Goal: Transaction & Acquisition: Book appointment/travel/reservation

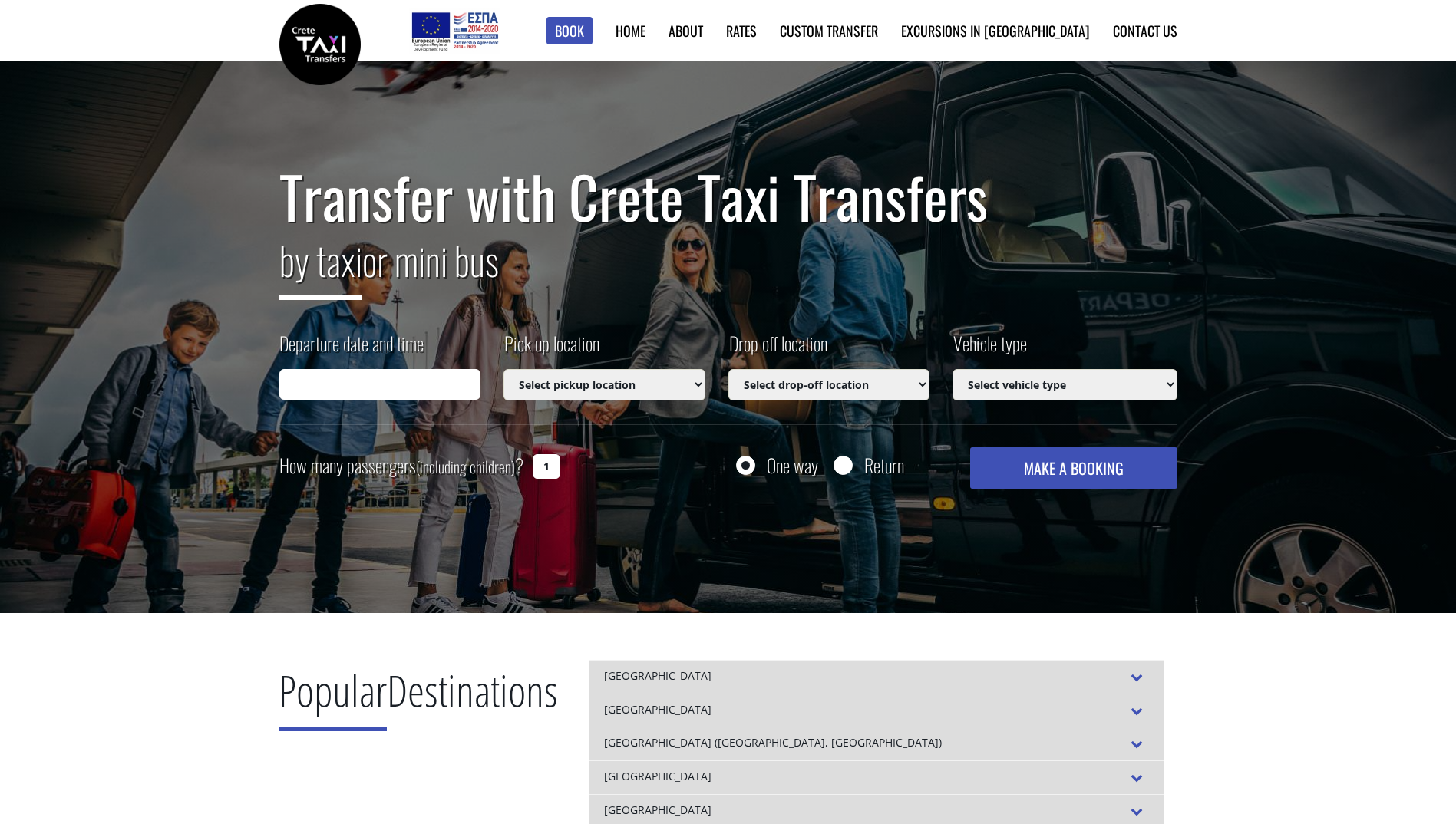
type input "[DATE] 12:48"
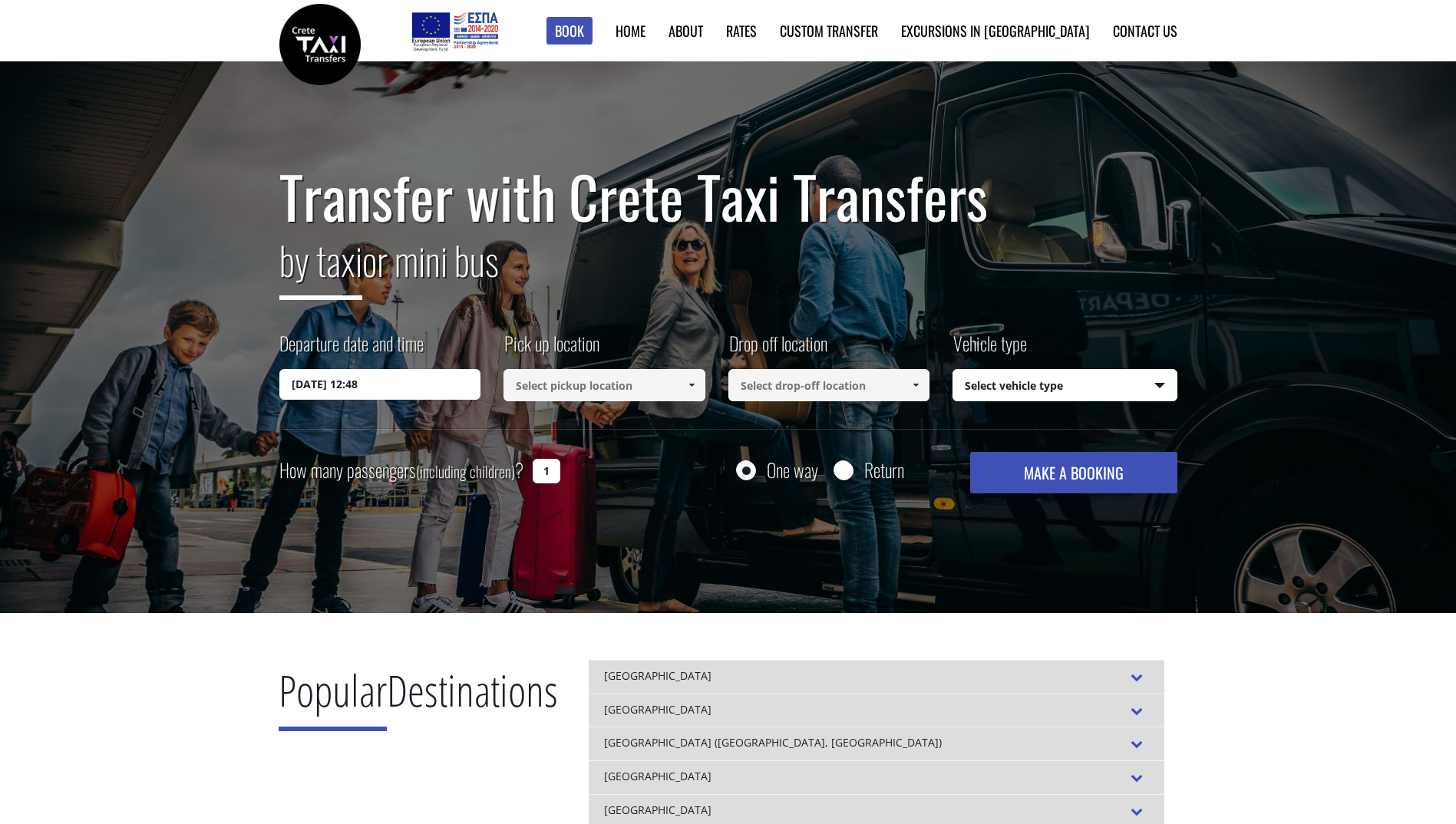
click at [689, 384] on span at bounding box center [691, 385] width 12 height 12
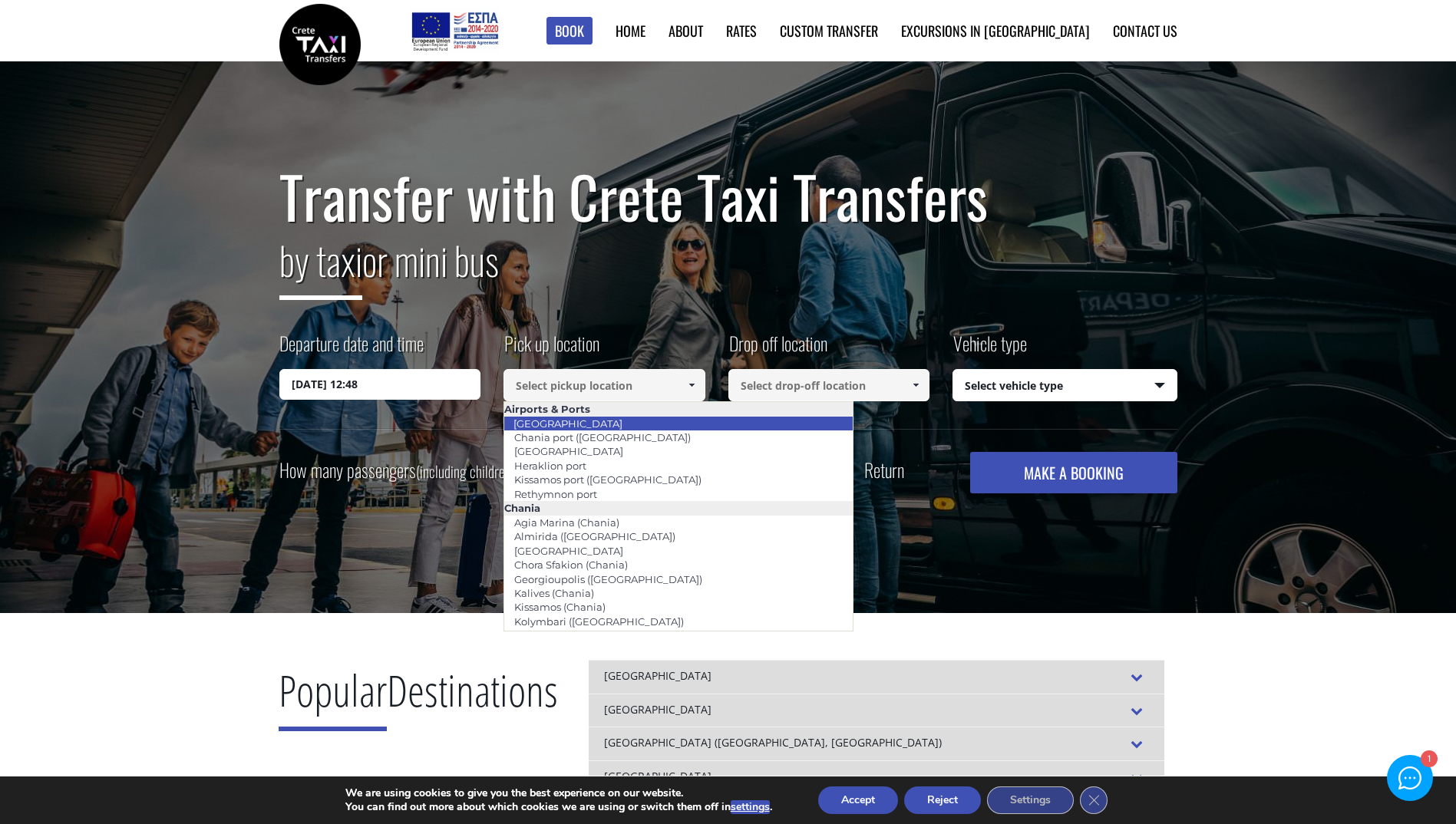
click at [641, 417] on li "[GEOGRAPHIC_DATA]" at bounding box center [678, 424] width 349 height 14
type input "[GEOGRAPHIC_DATA]"
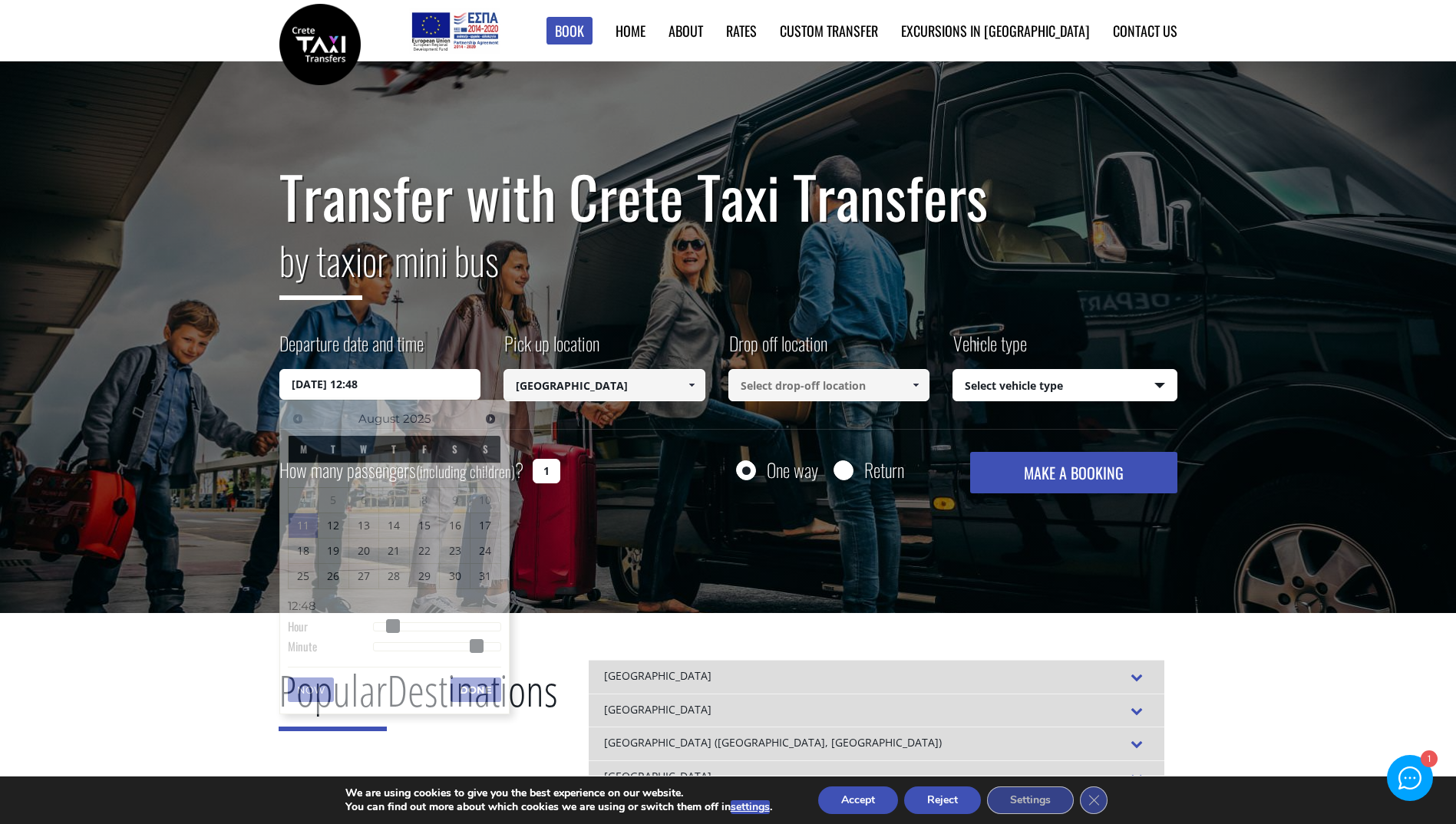
click at [408, 373] on input "[DATE] 12:48" at bounding box center [380, 384] width 201 height 31
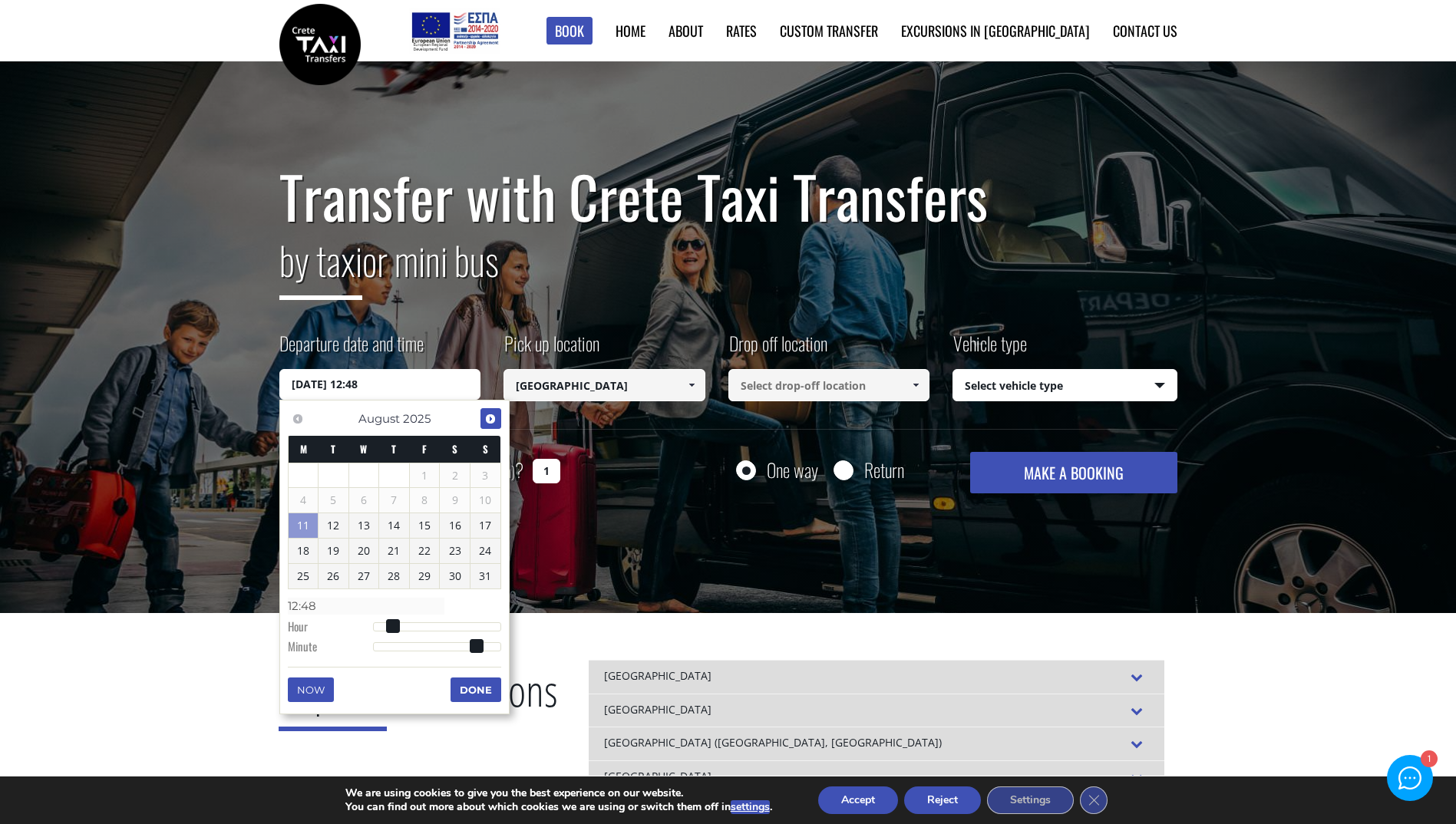
click at [482, 413] on link "Next" at bounding box center [490, 418] width 20 height 20
click at [396, 551] on link "25" at bounding box center [394, 551] width 30 height 25
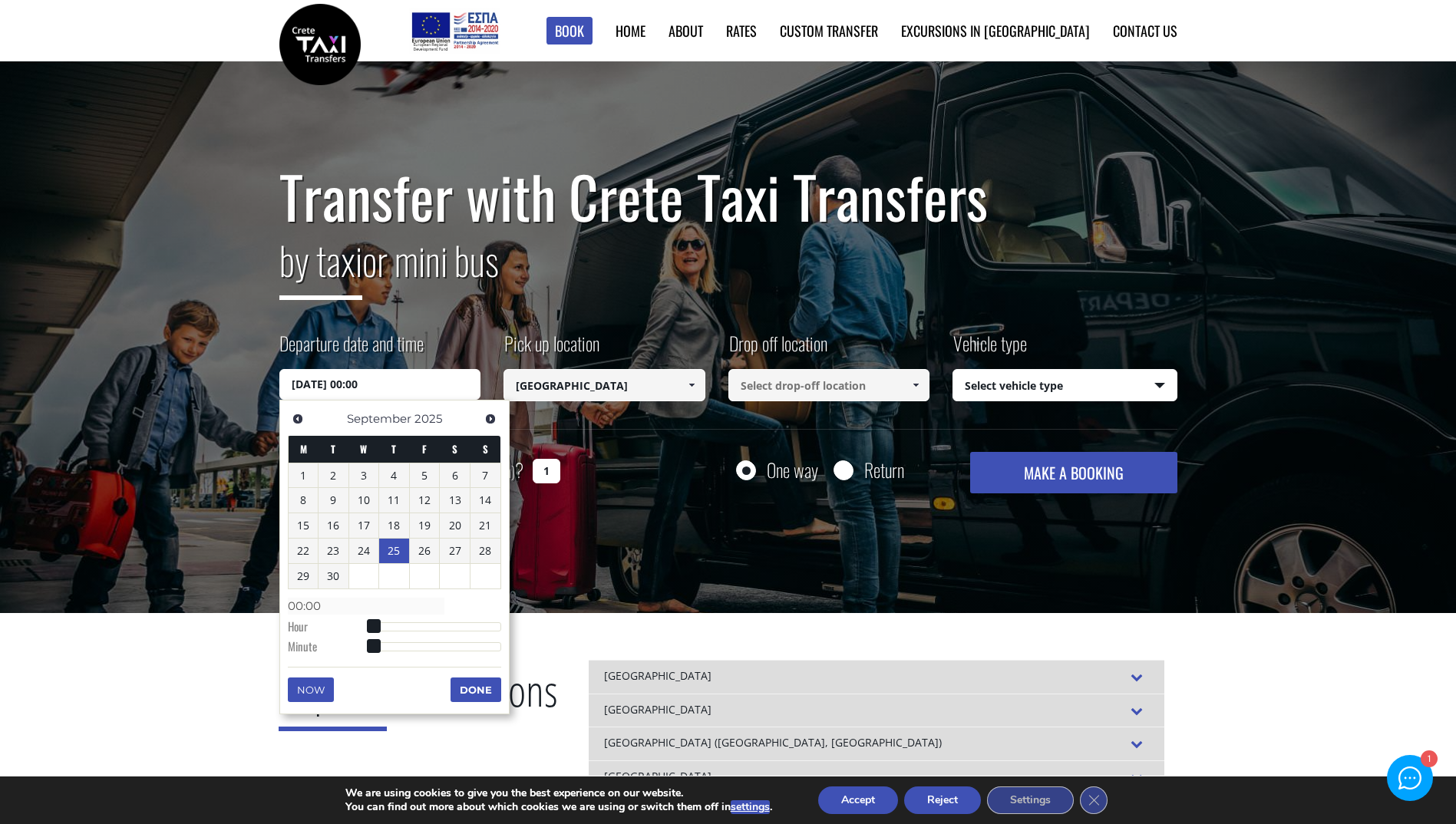
type input "[DATE] 01:00"
type input "01:00"
click at [381, 622] on div at bounding box center [437, 626] width 128 height 9
type input "[DATE] 02:00"
type input "02:00"
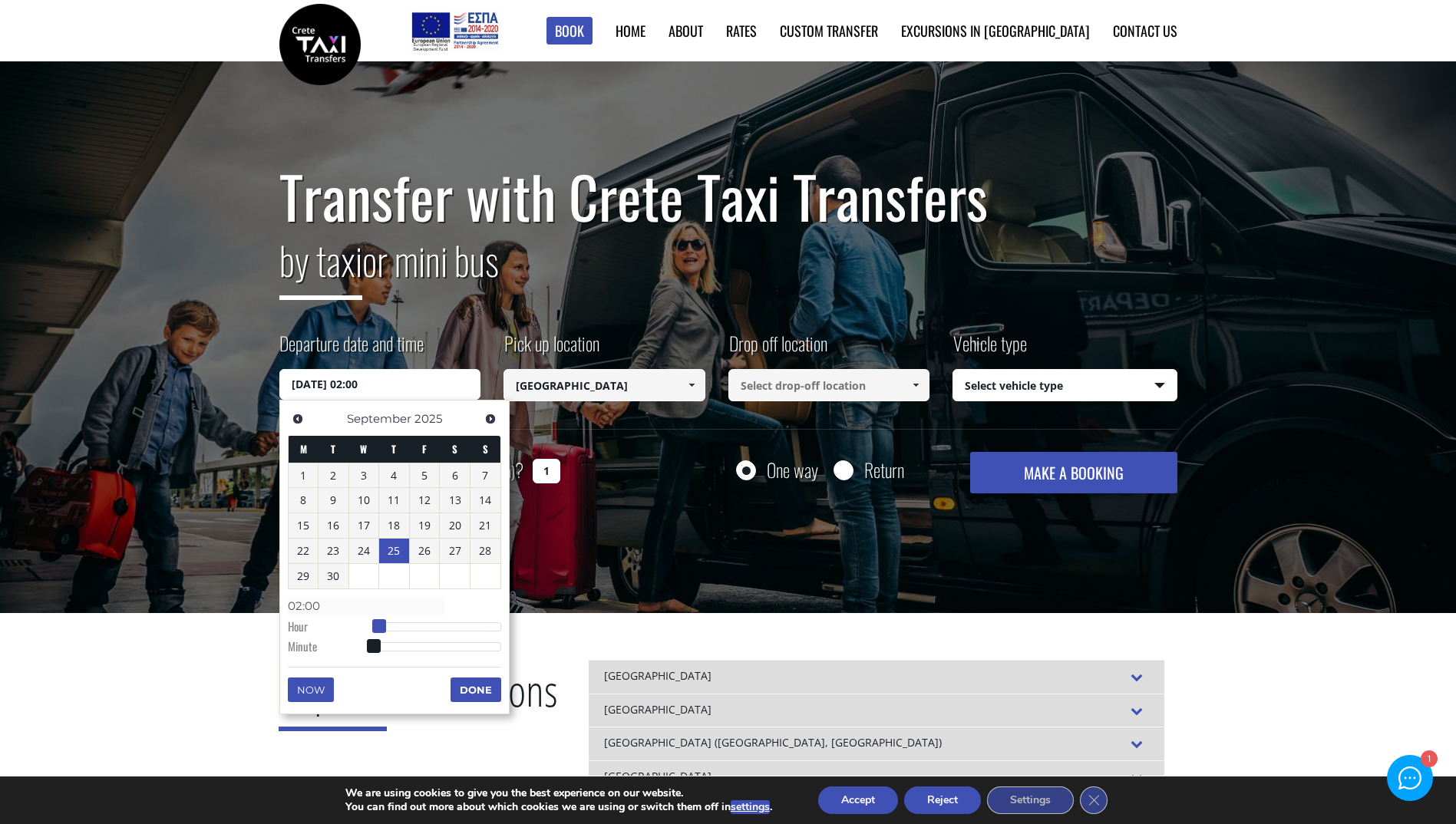
type input "[DATE] 03:00"
type input "03:00"
type input "[DATE] 04:00"
type input "04:00"
type input "[DATE] 05:00"
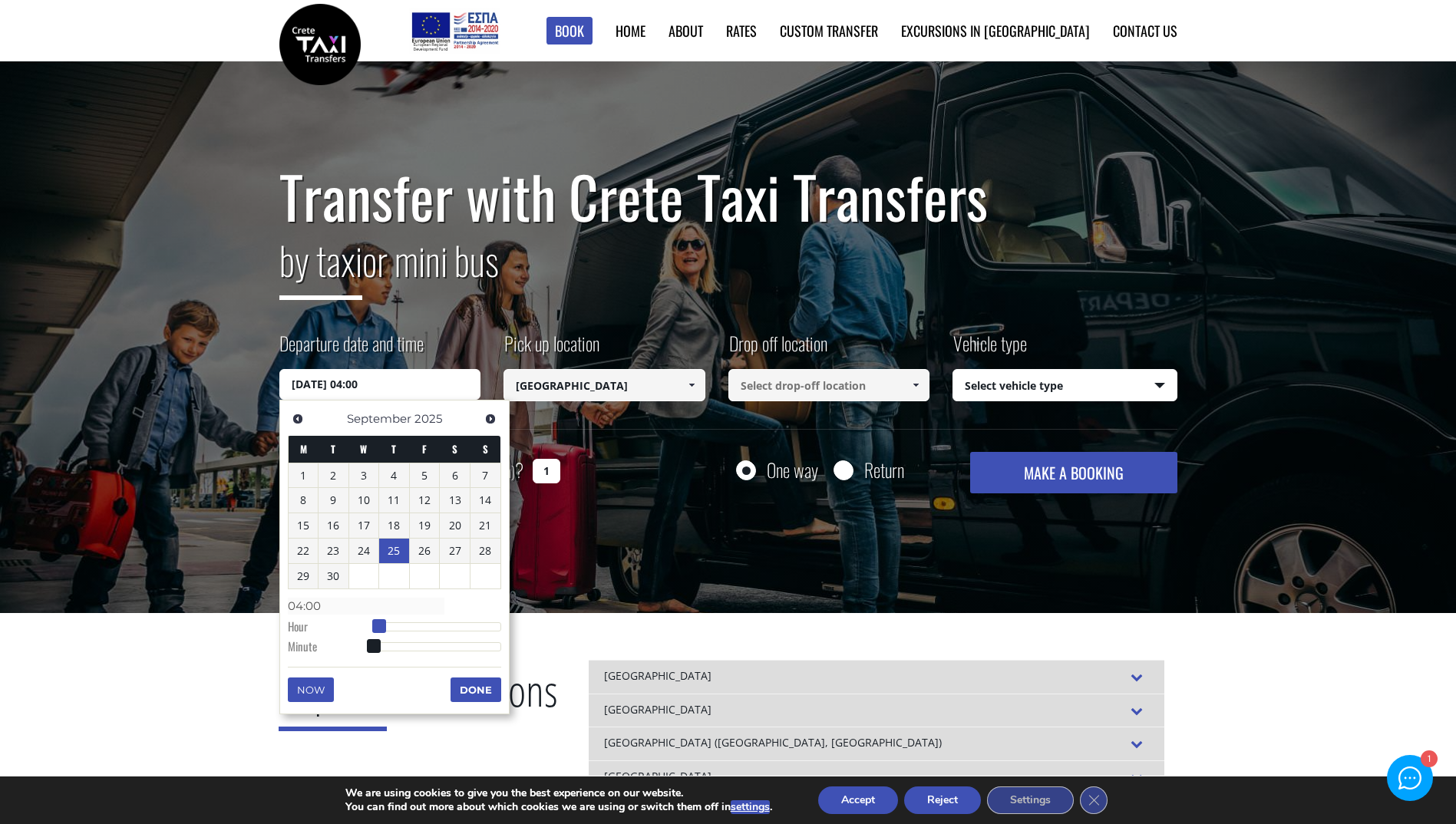
type input "05:00"
type input "[DATE] 06:00"
type input "06:00"
type input "[DATE] 07:00"
type input "07:00"
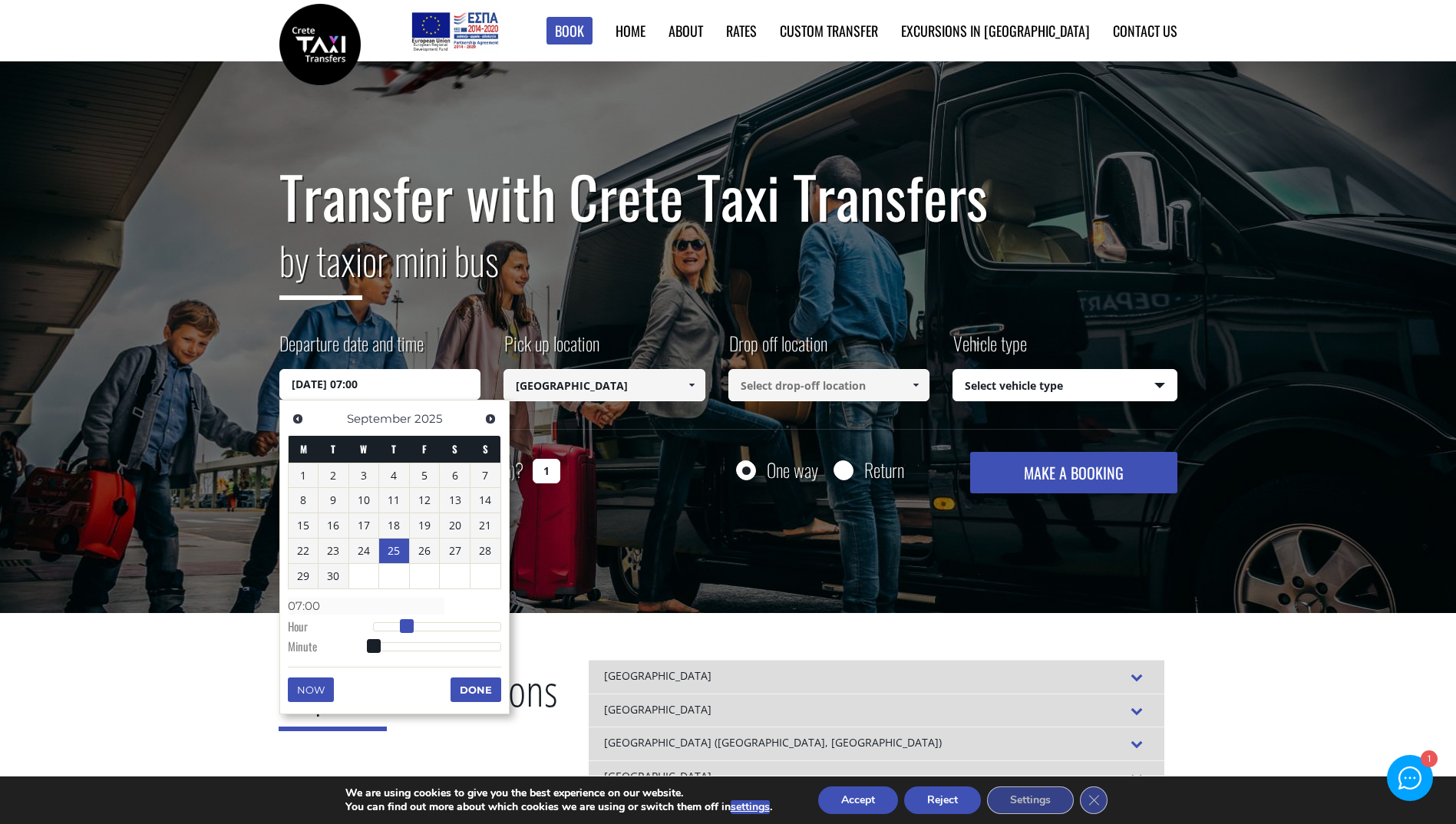
type input "[DATE] 08:00"
type input "08:00"
type input "[DATE] 09:00"
type input "09:00"
type input "[DATE] 10:00"
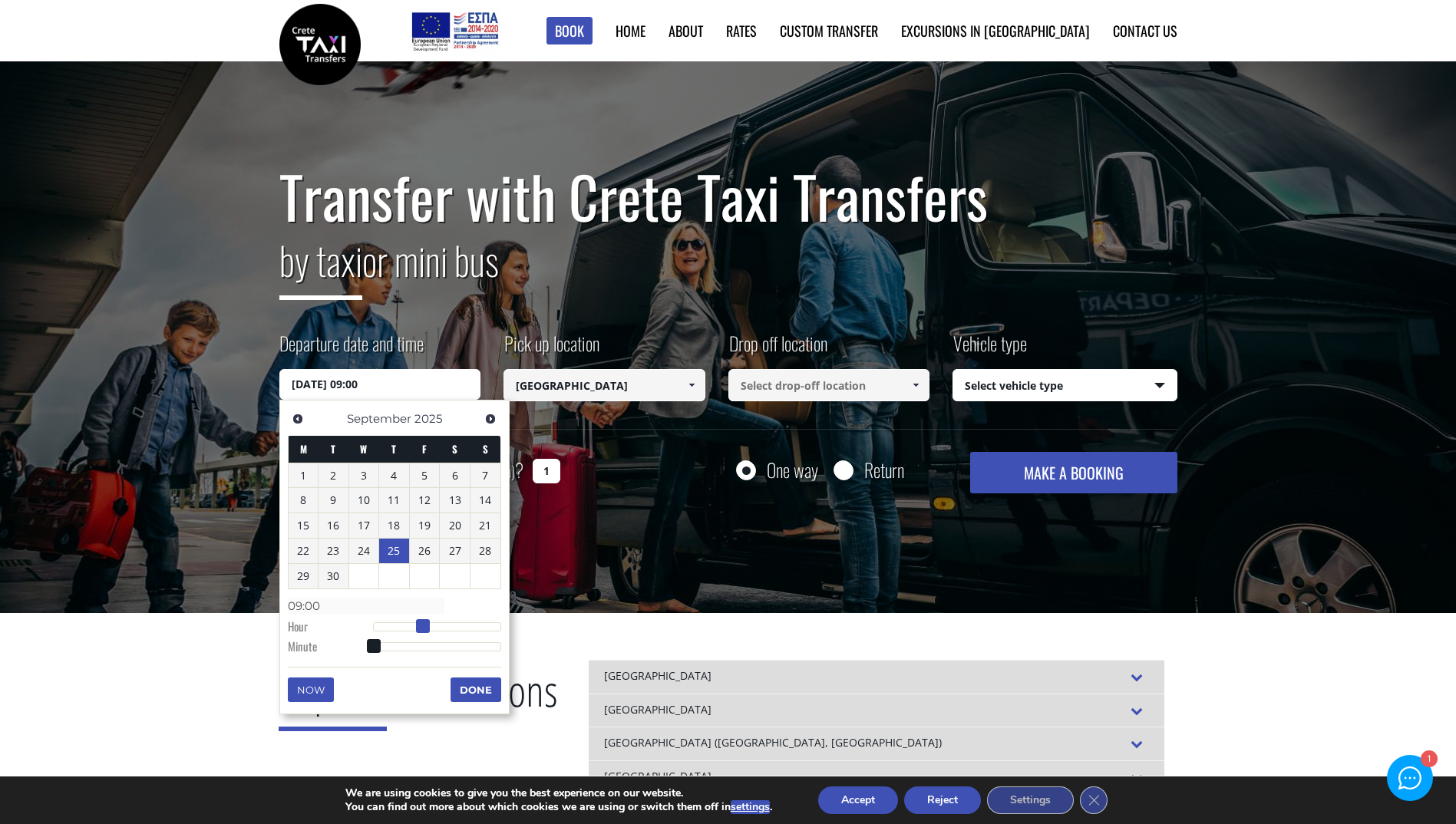
type input "10:00"
type input "[DATE] 11:00"
type input "11:00"
type input "[DATE] 12:00"
type input "12:00"
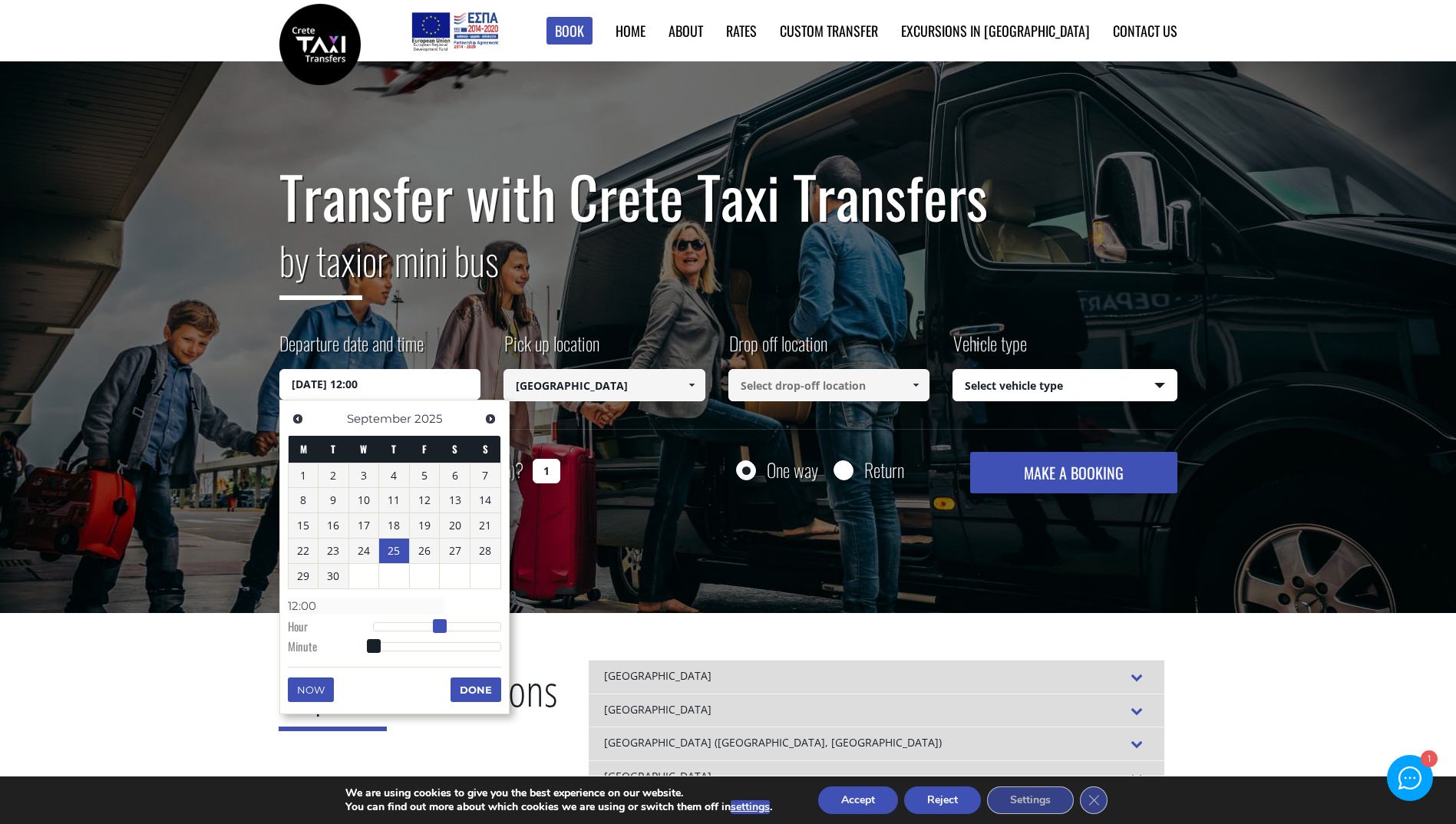
type input "[DATE] 13:00"
type input "13:00"
type input "[DATE] 14:00"
type input "14:00"
type input "[DATE] 15:00"
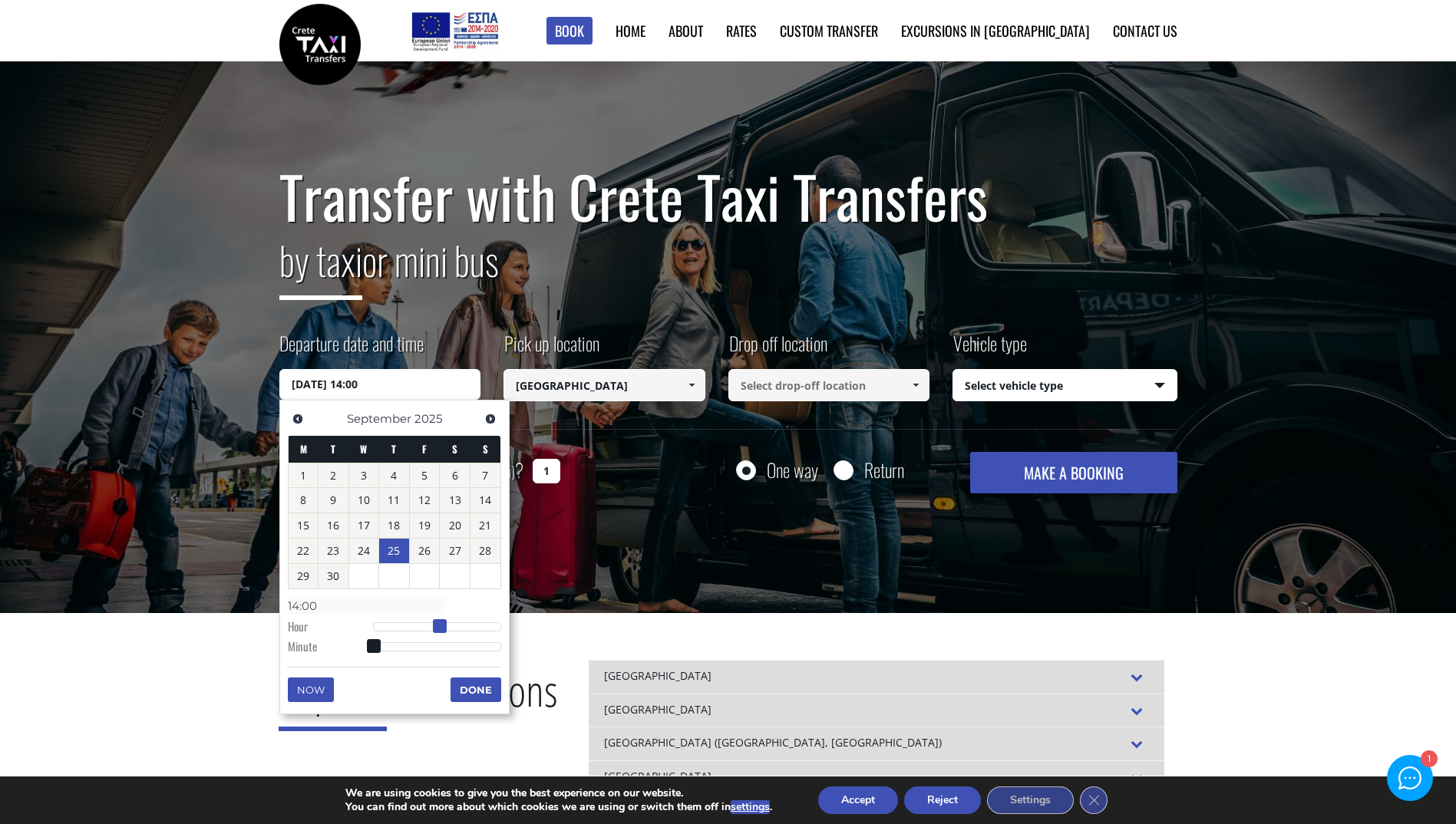
type input "15:00"
type input "[DATE] 17:00"
type input "17:00"
type input "[DATE] 18:00"
type input "18:00"
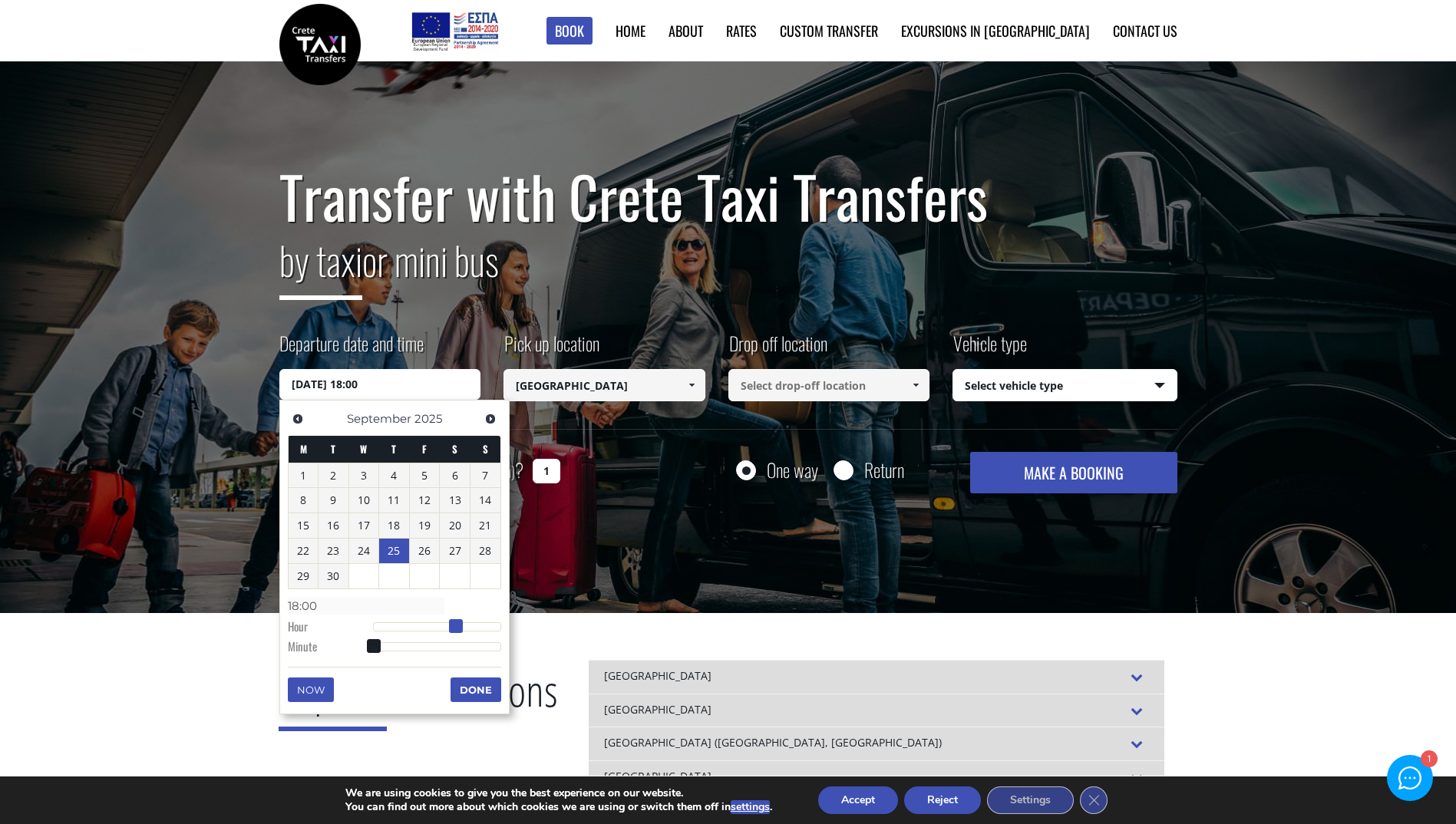
type input "[DATE] 19:00"
type input "19:00"
type input "[DATE] 20:00"
type input "20:00"
type input "[DATE] 21:00"
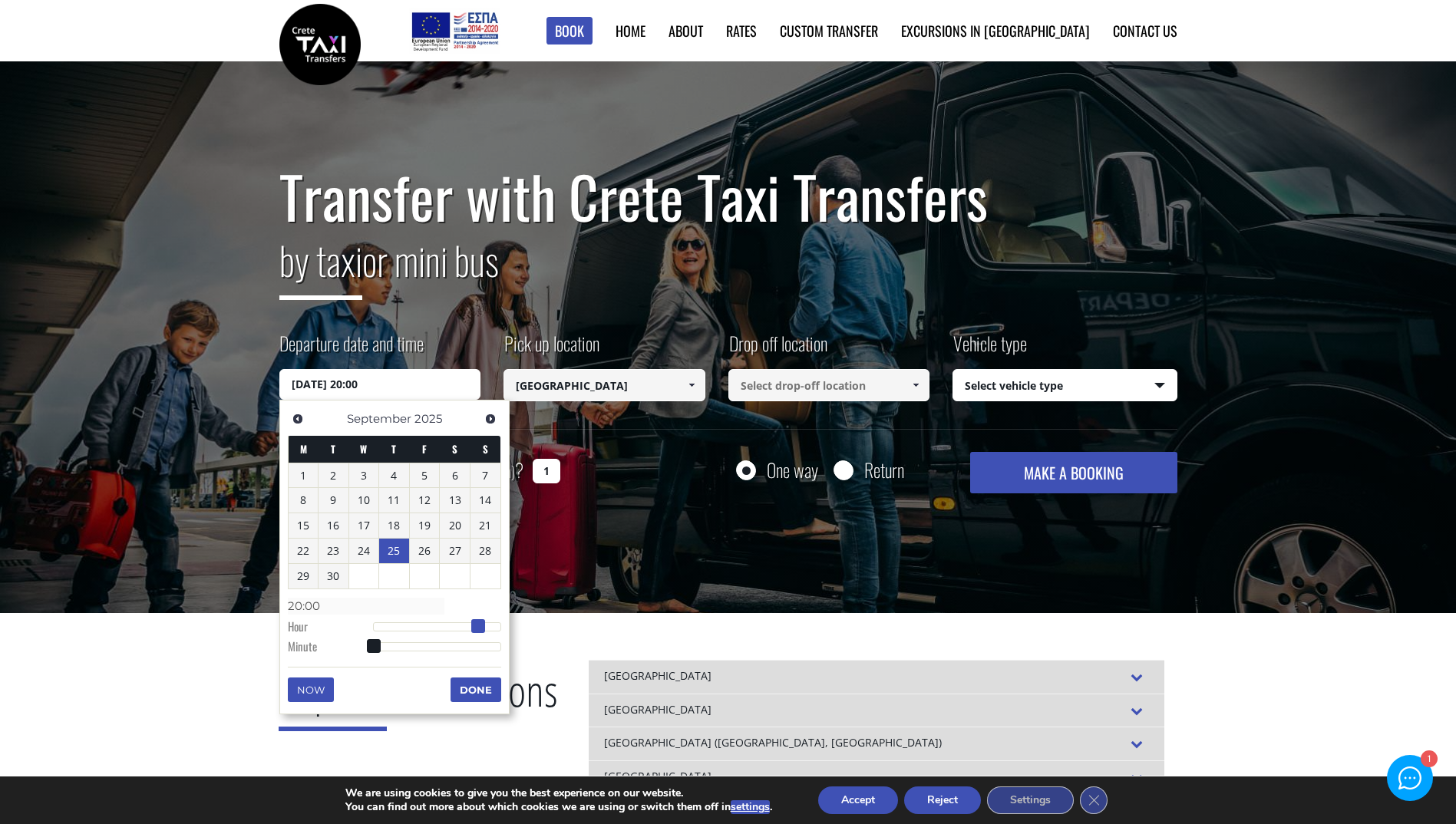
type input "21:00"
type input "[DATE] 23:00"
type input "23:00"
type input "[DATE] 22:00"
type input "22:00"
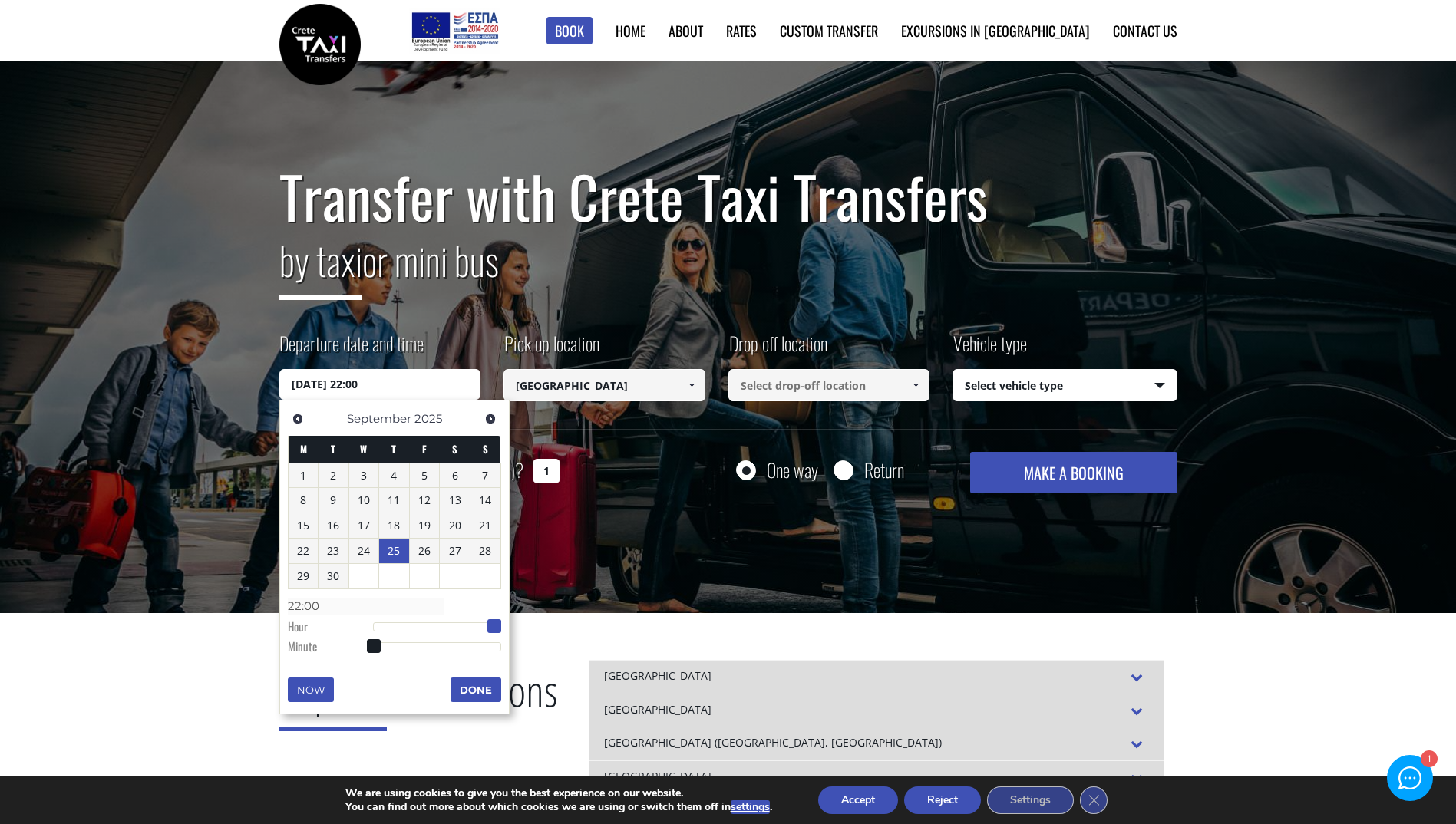
type input "[DATE] 21:00"
type input "21:00"
type input "[DATE] 22:00"
type input "22:00"
drag, startPoint x: 380, startPoint y: 629, endPoint x: 495, endPoint y: 624, distance: 115.1
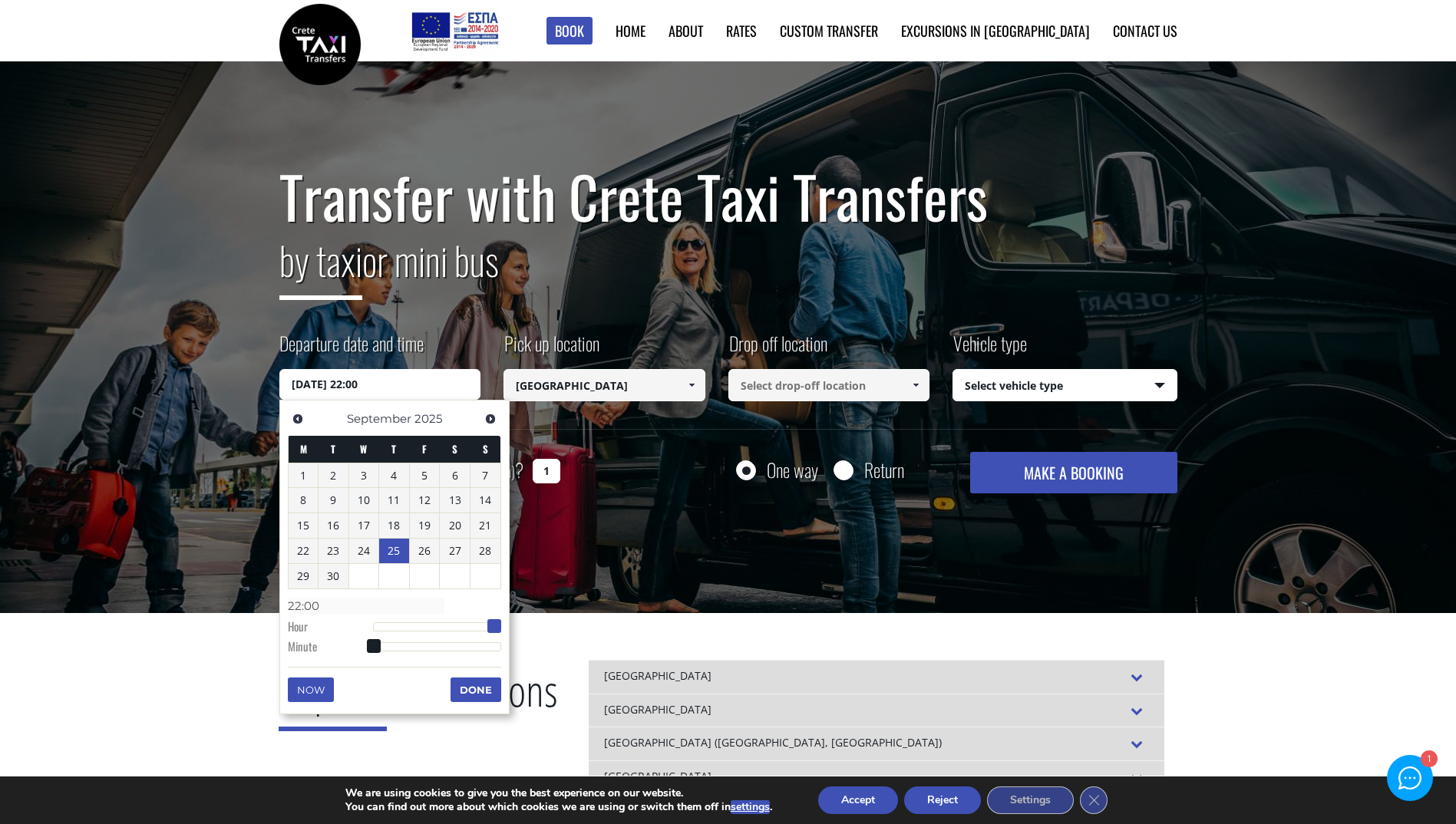
click at [495, 624] on span at bounding box center [494, 626] width 14 height 14
type input "[DATE] 22:42"
type input "22:42"
click at [464, 647] on div at bounding box center [437, 647] width 128 height 9
type input "[DATE] 22:41"
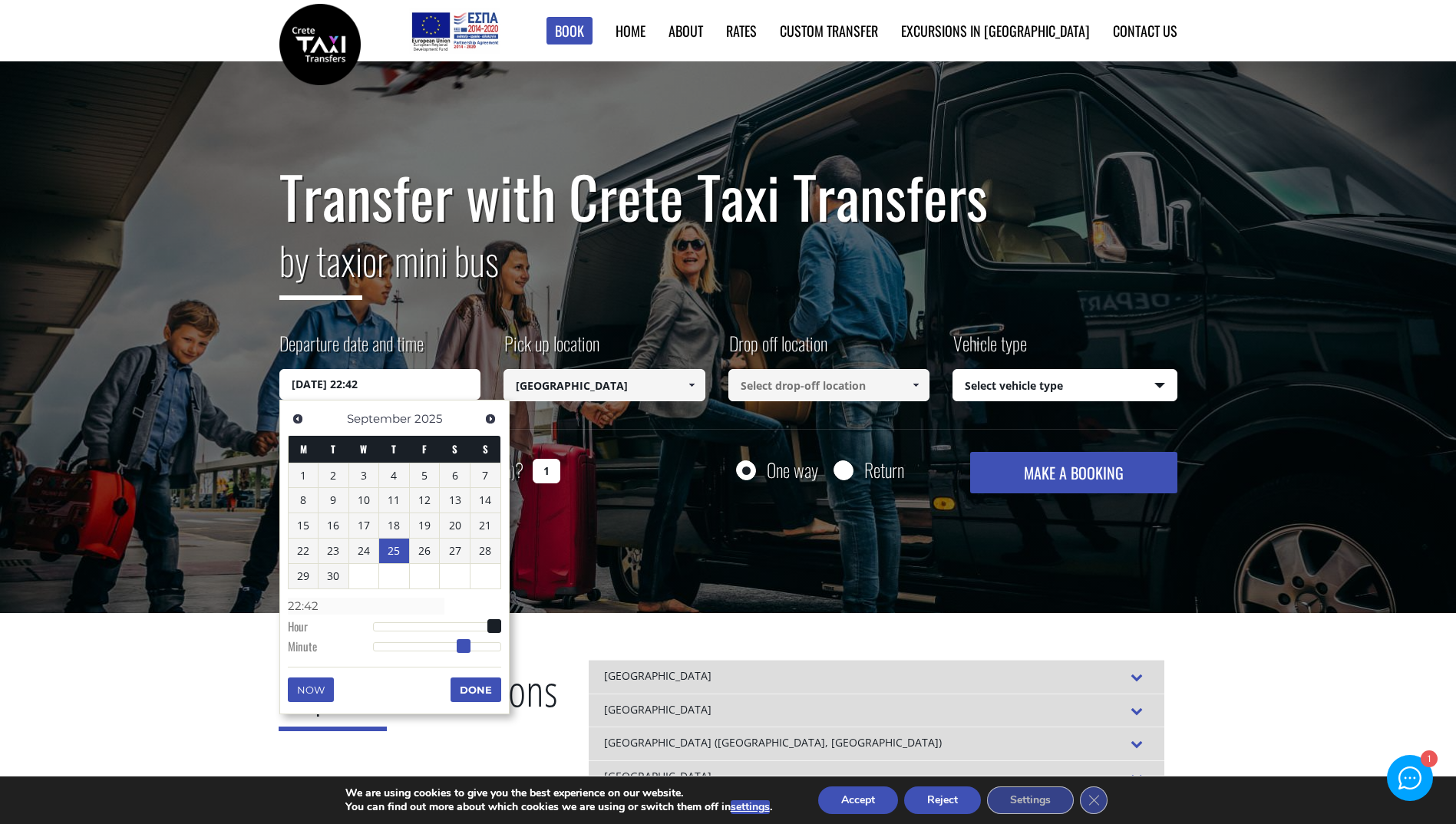
type input "22:41"
type input "[DATE] 22:39"
type input "22:39"
type input "[DATE] 22:38"
type input "22:38"
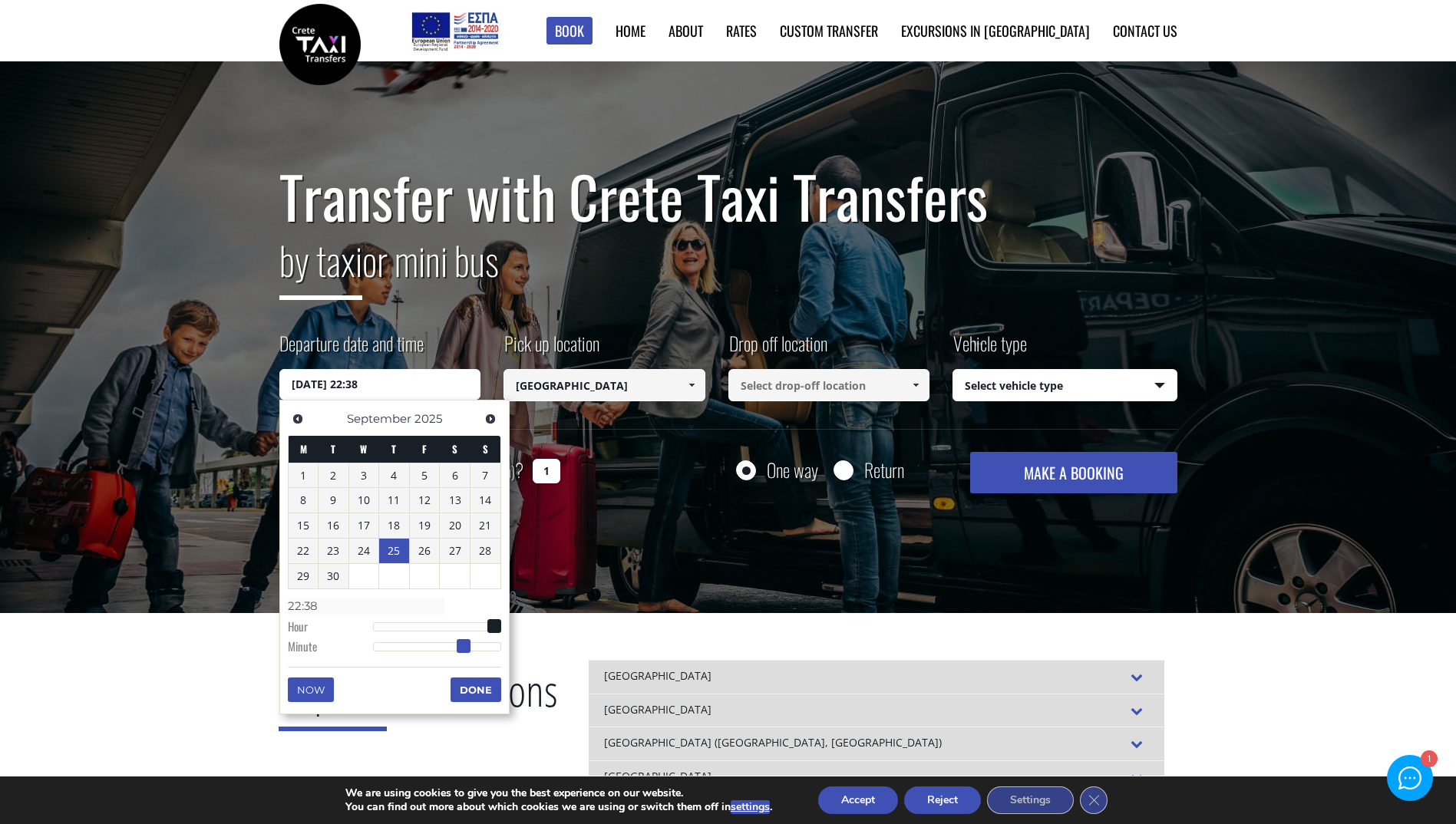
type input "[DATE] 22:37"
type input "22:37"
type input "[DATE] 22:36"
type input "22:36"
type input "[DATE] 22:35"
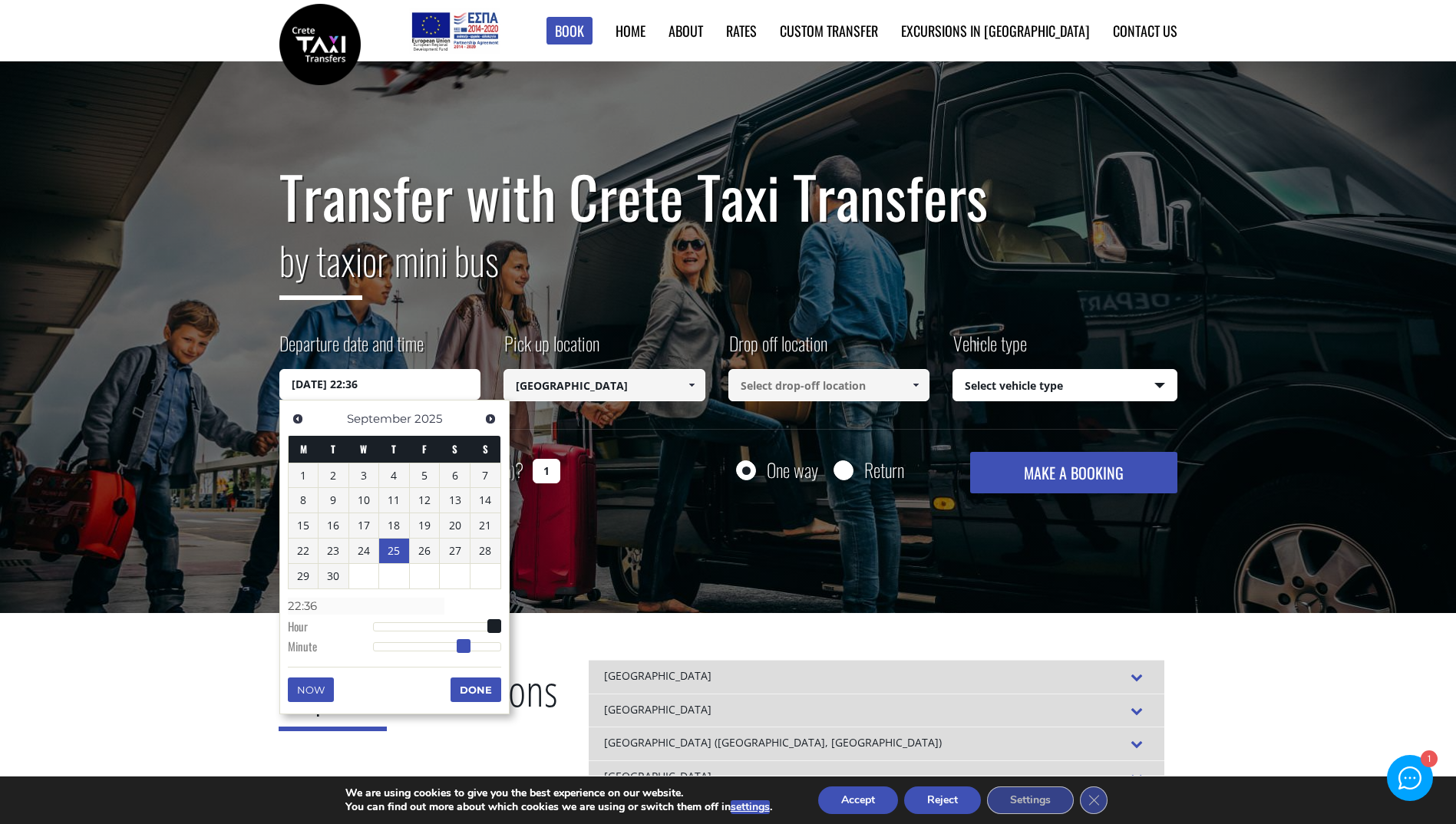
type input "22:35"
type input "[DATE] 22:34"
type input "22:34"
type input "[DATE] 22:32"
type input "22:32"
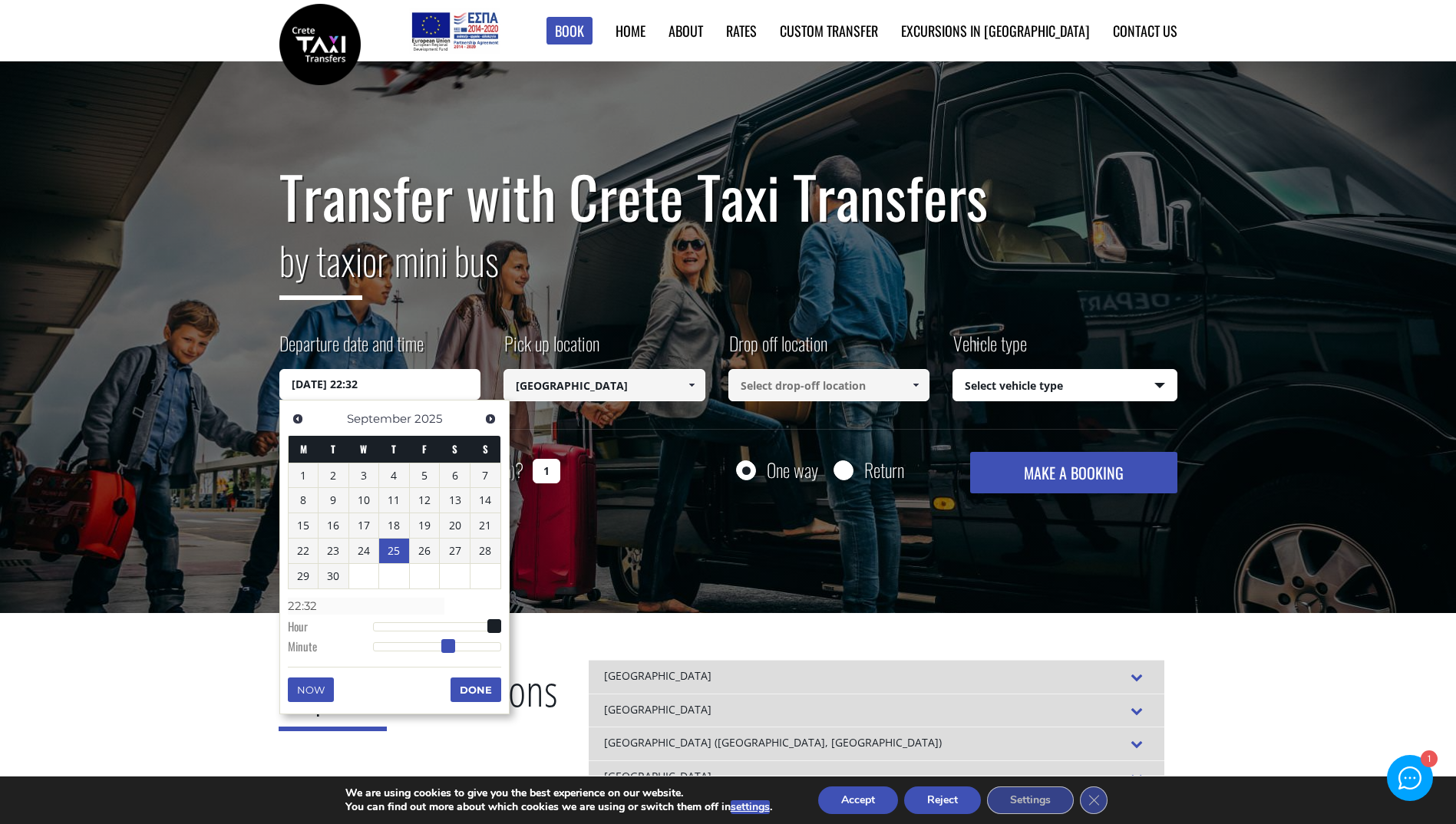
type input "[DATE] 22:31"
type input "22:31"
type input "[DATE] 22:30"
type input "22:30"
type input "[DATE] 22:28"
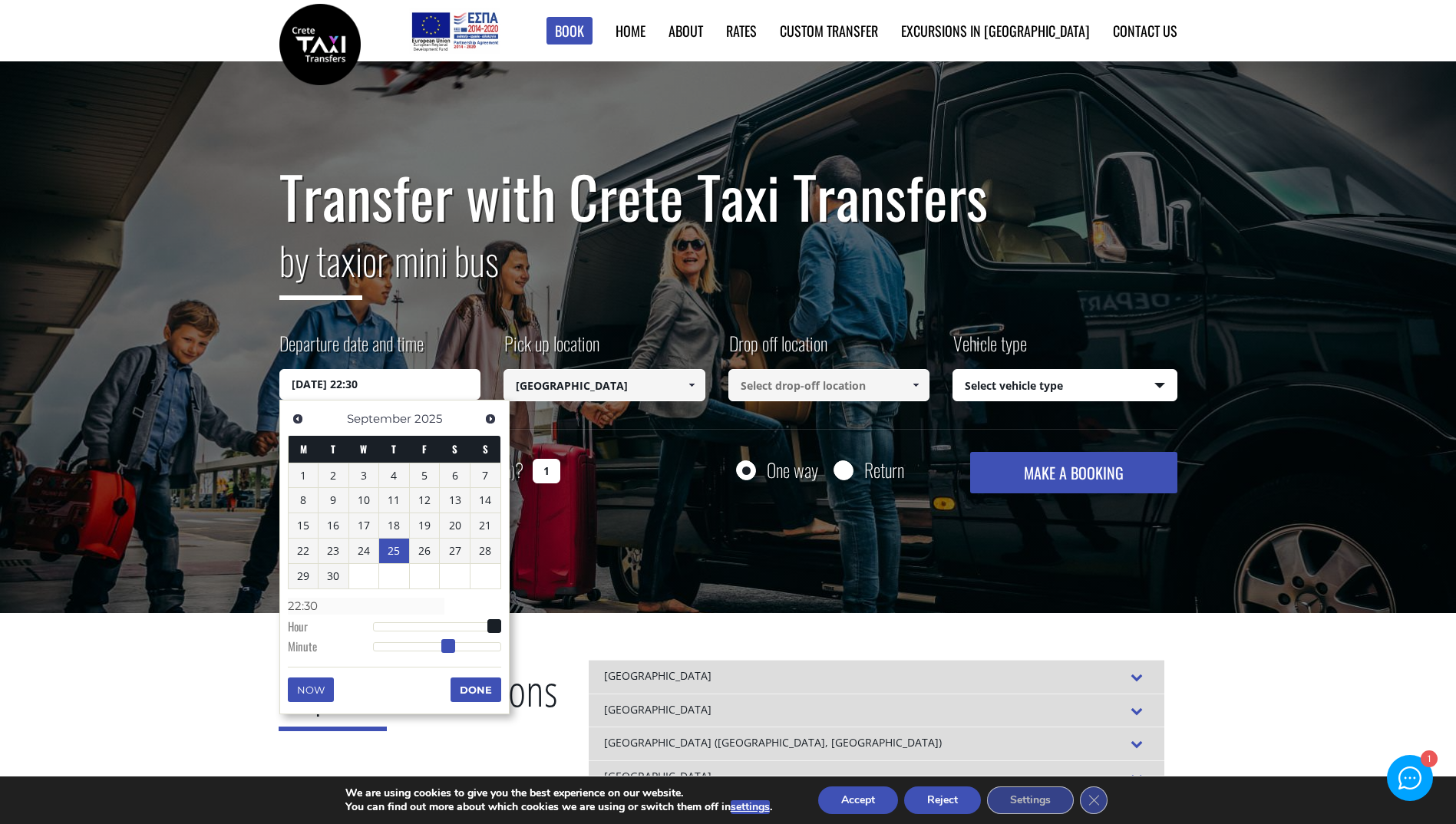
type input "22:28"
type input "[DATE] 22:27"
type input "22:27"
type input "[DATE] 22:26"
type input "22:26"
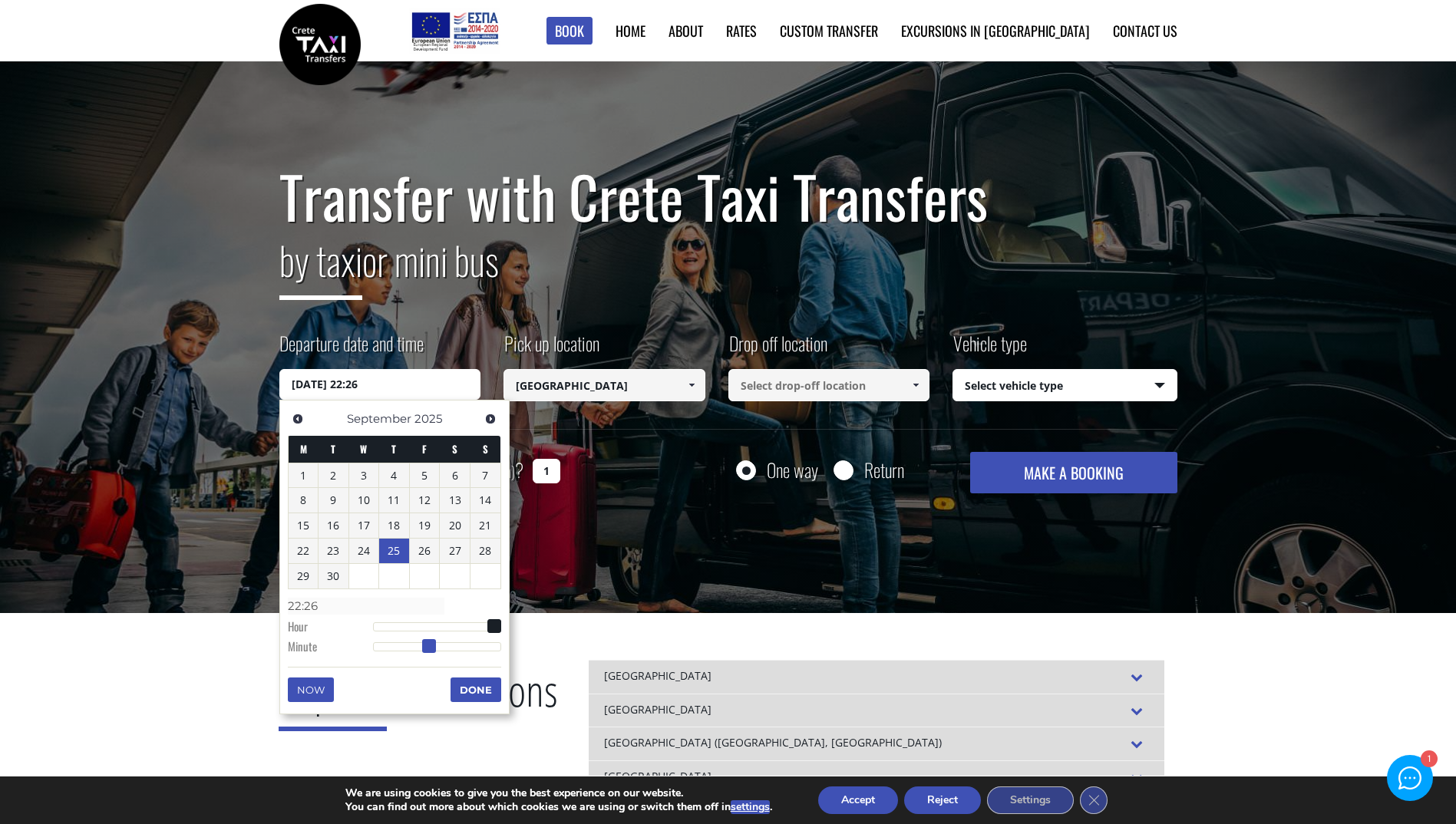
type input "[DATE] 22:25"
type input "22:25"
type input "[DATE] 22:24"
type input "22:24"
type input "[DATE] 22:23"
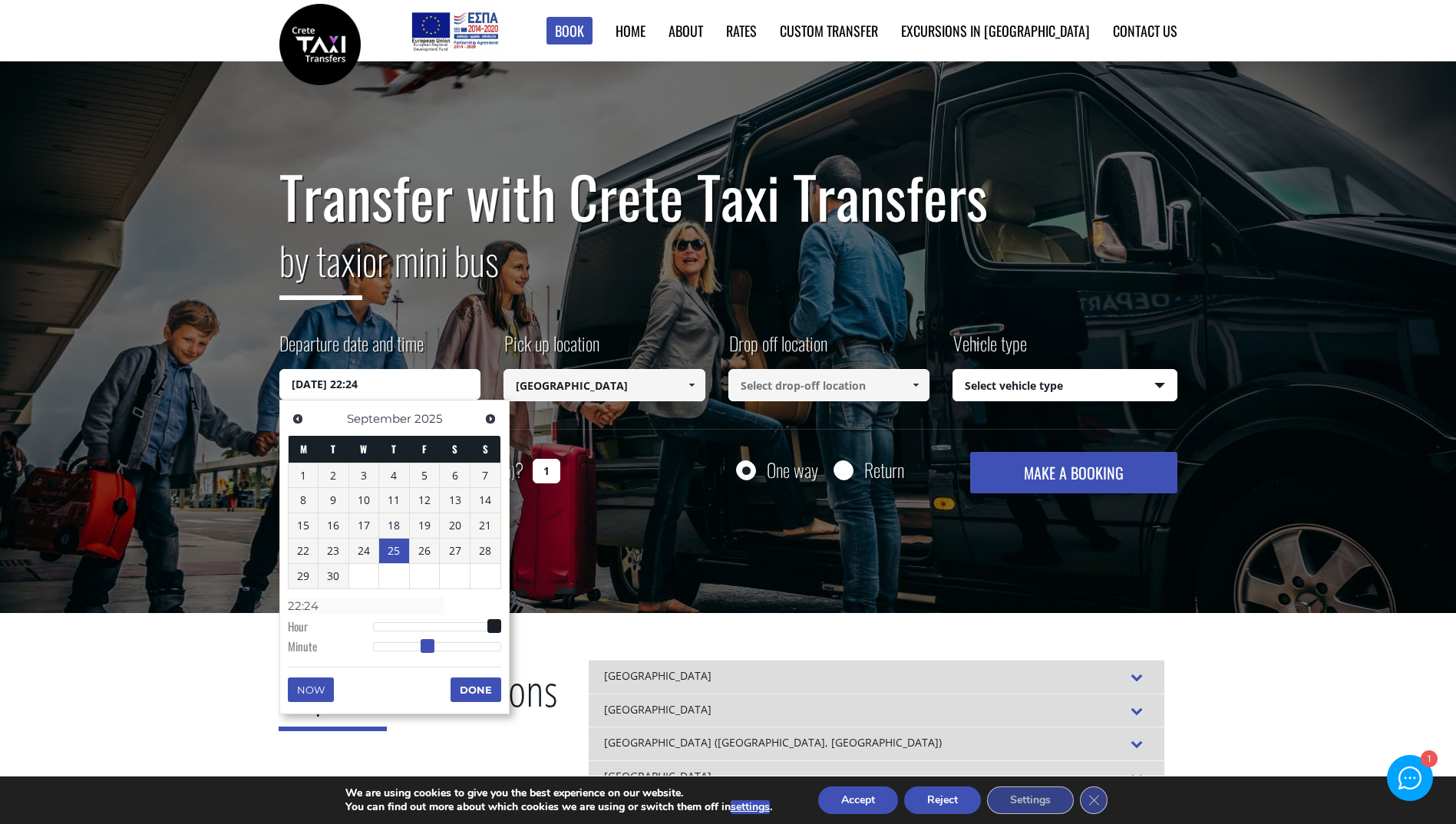
type input "22:23"
type input "[DATE] 22:22"
type input "22:22"
type input "[DATE] 22:21"
type input "22:21"
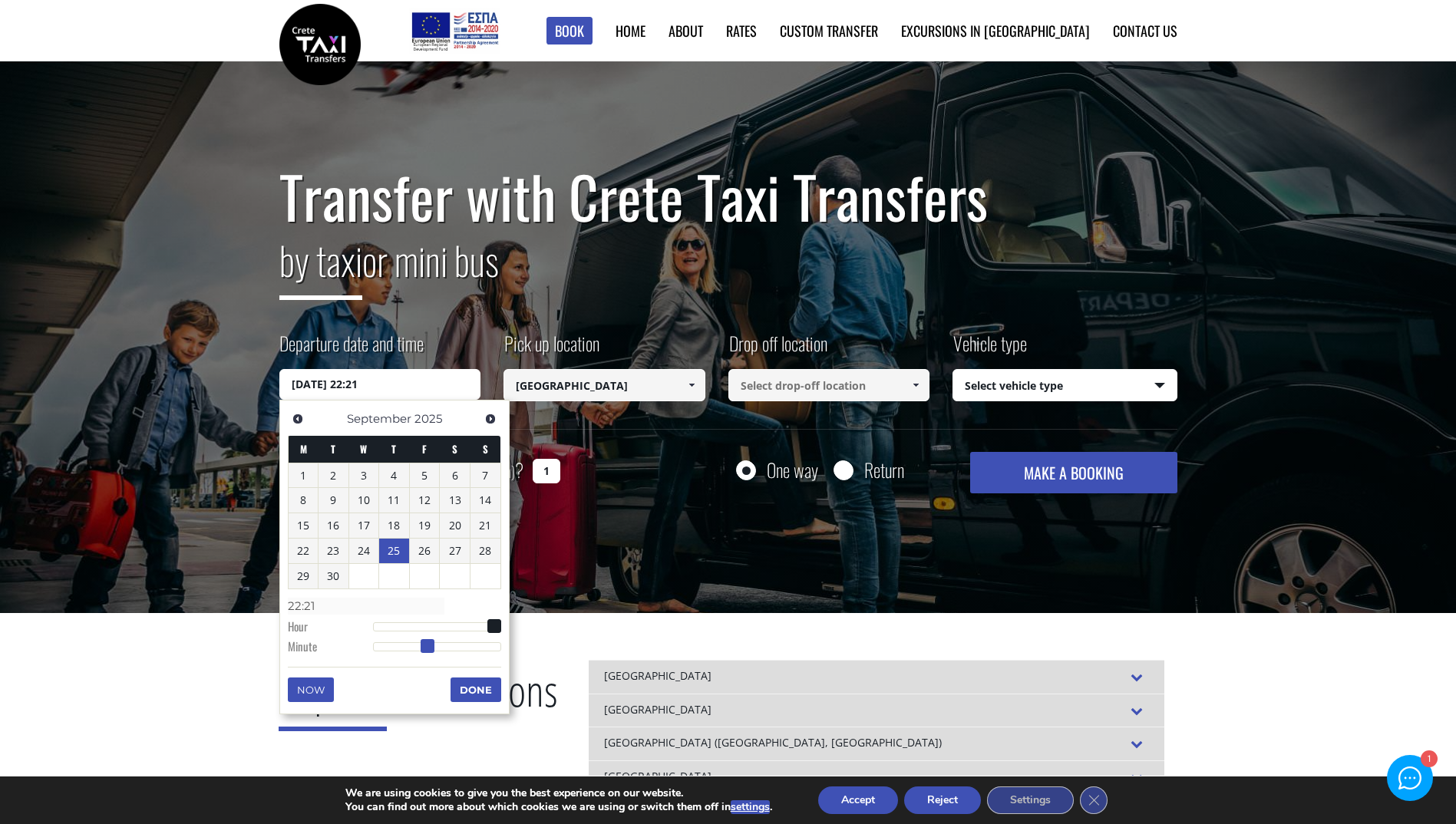
type input "[DATE] 22:20"
type input "22:20"
type input "[DATE] 22:19"
type input "22:19"
type input "[DATE] 22:18"
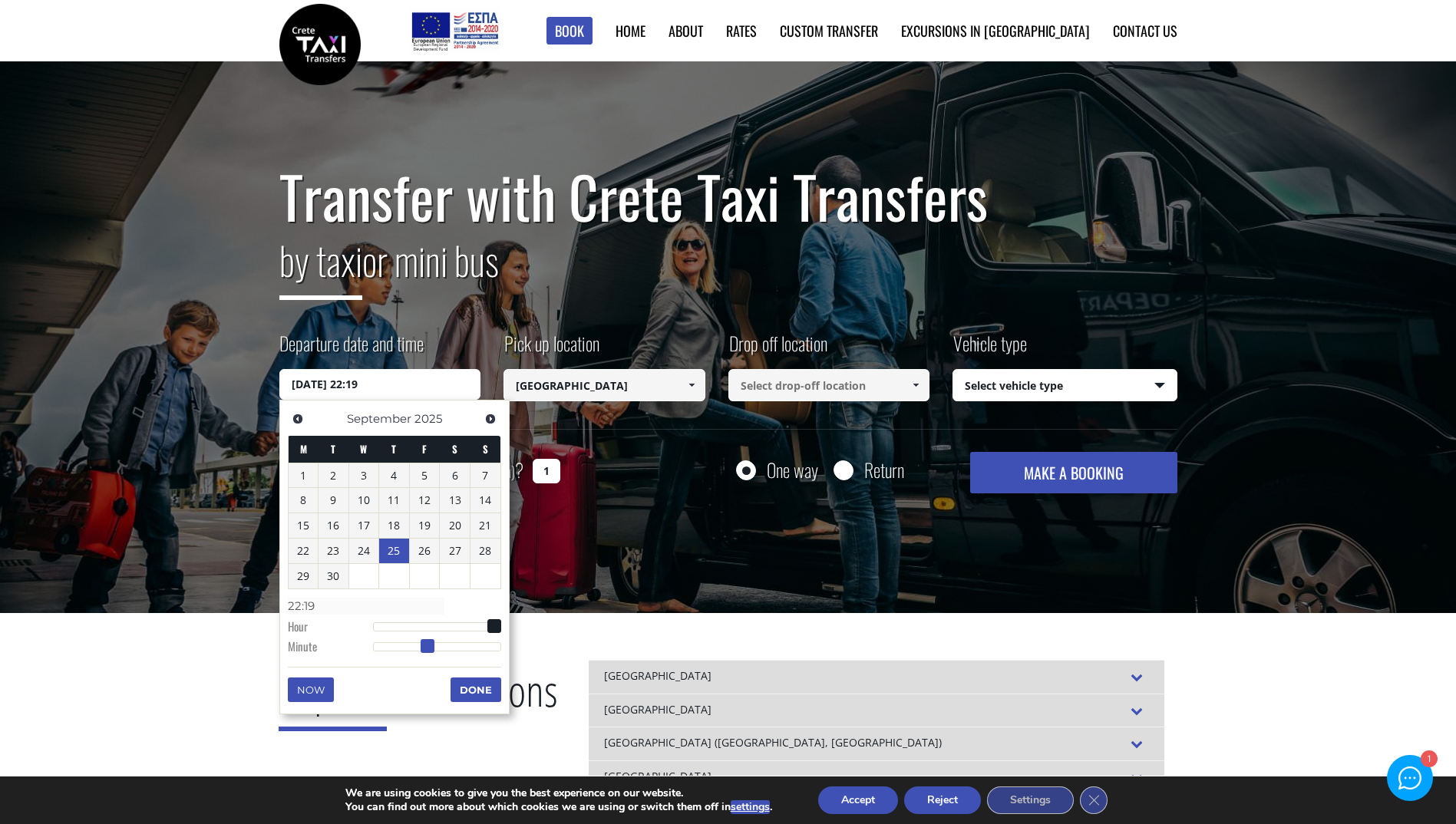
type input "22:18"
type input "[DATE] 22:17"
type input "22:17"
type input "[DATE] 22:16"
type input "22:16"
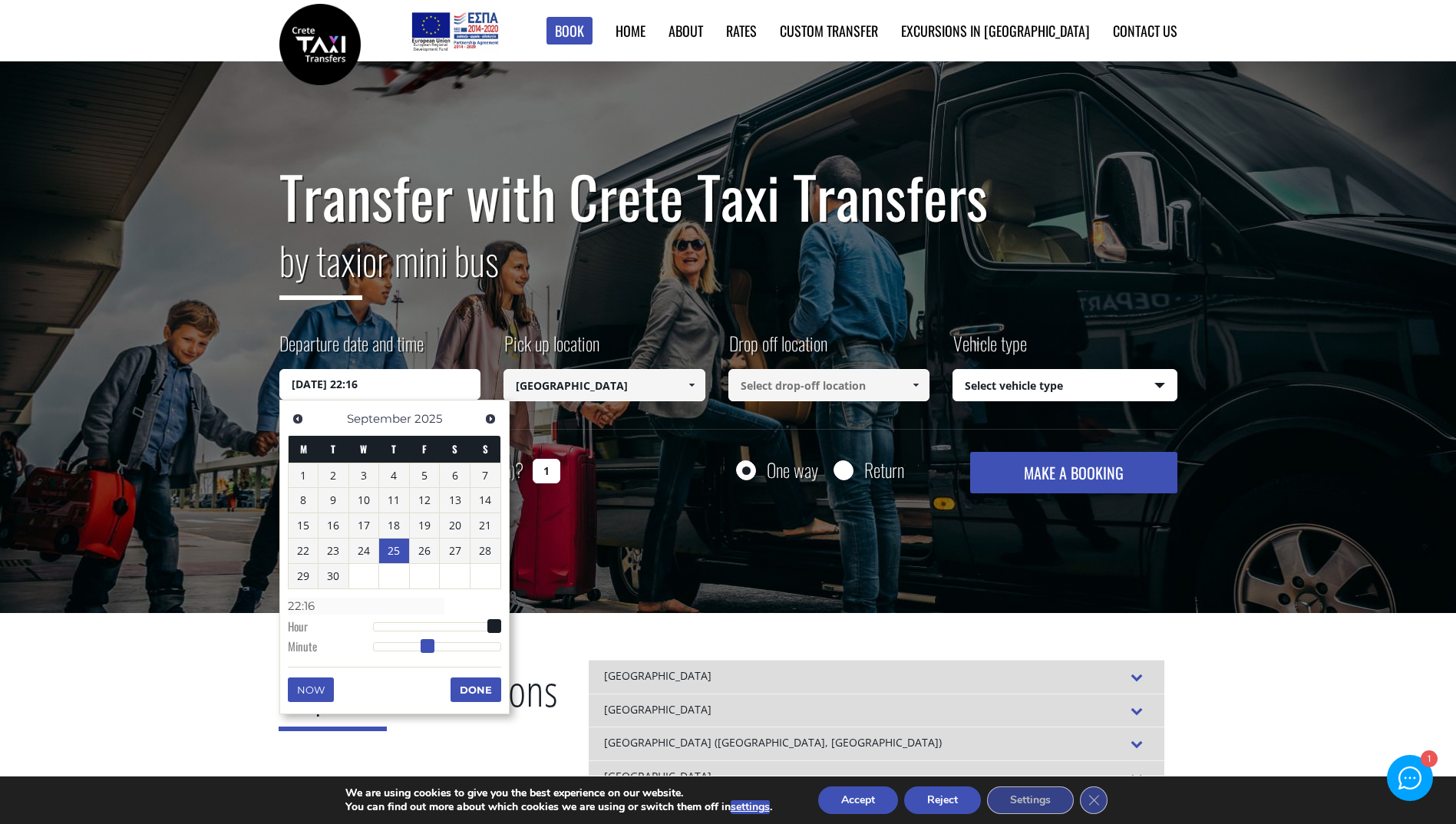
type input "[DATE] 22:15"
type input "22:15"
type input "[DATE] 22:14"
type input "22:14"
type input "[DATE] 22:13"
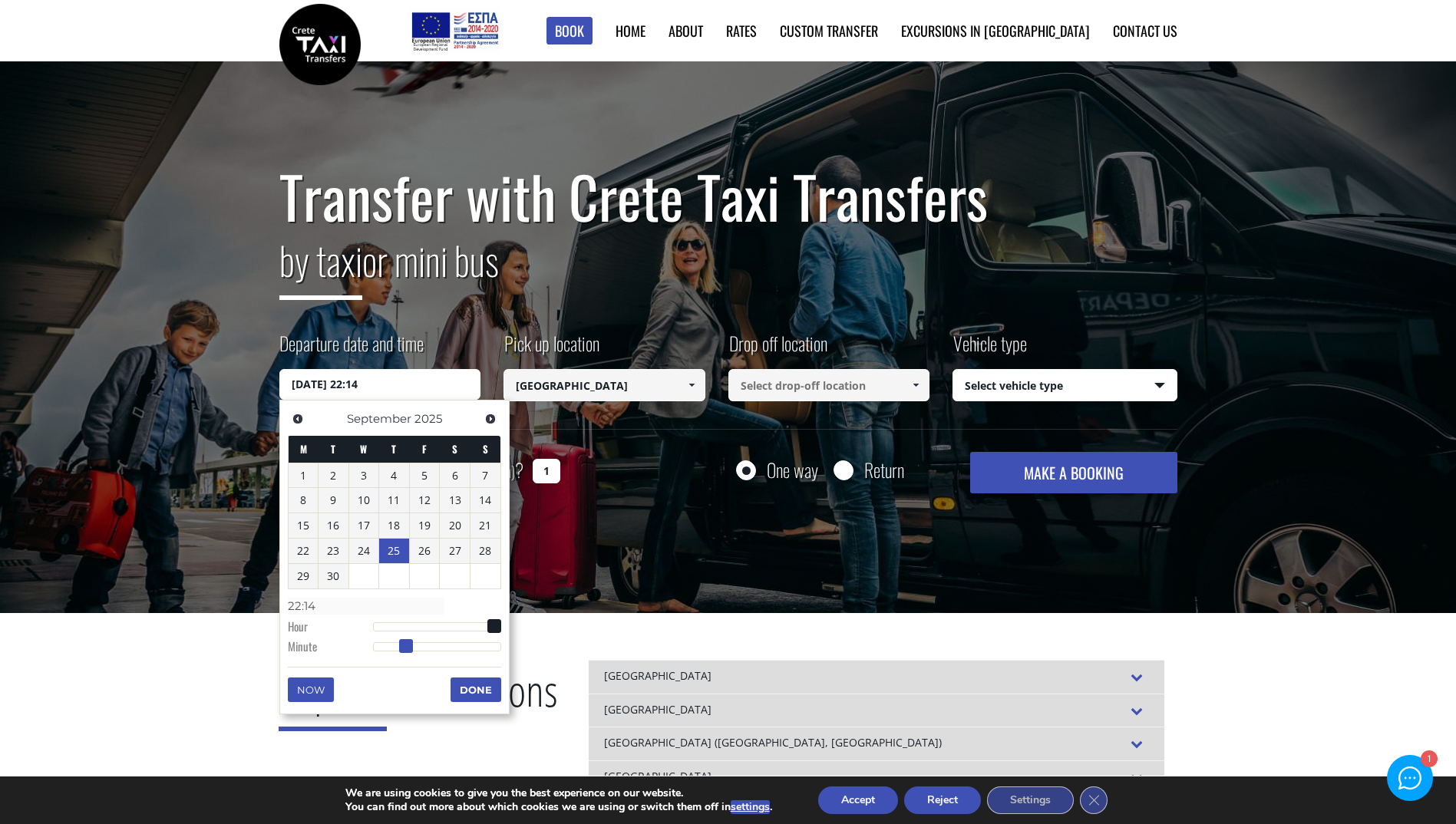
type input "22:13"
type input "[DATE] 22:12"
type input "22:12"
type input "[DATE] 22:11"
type input "22:11"
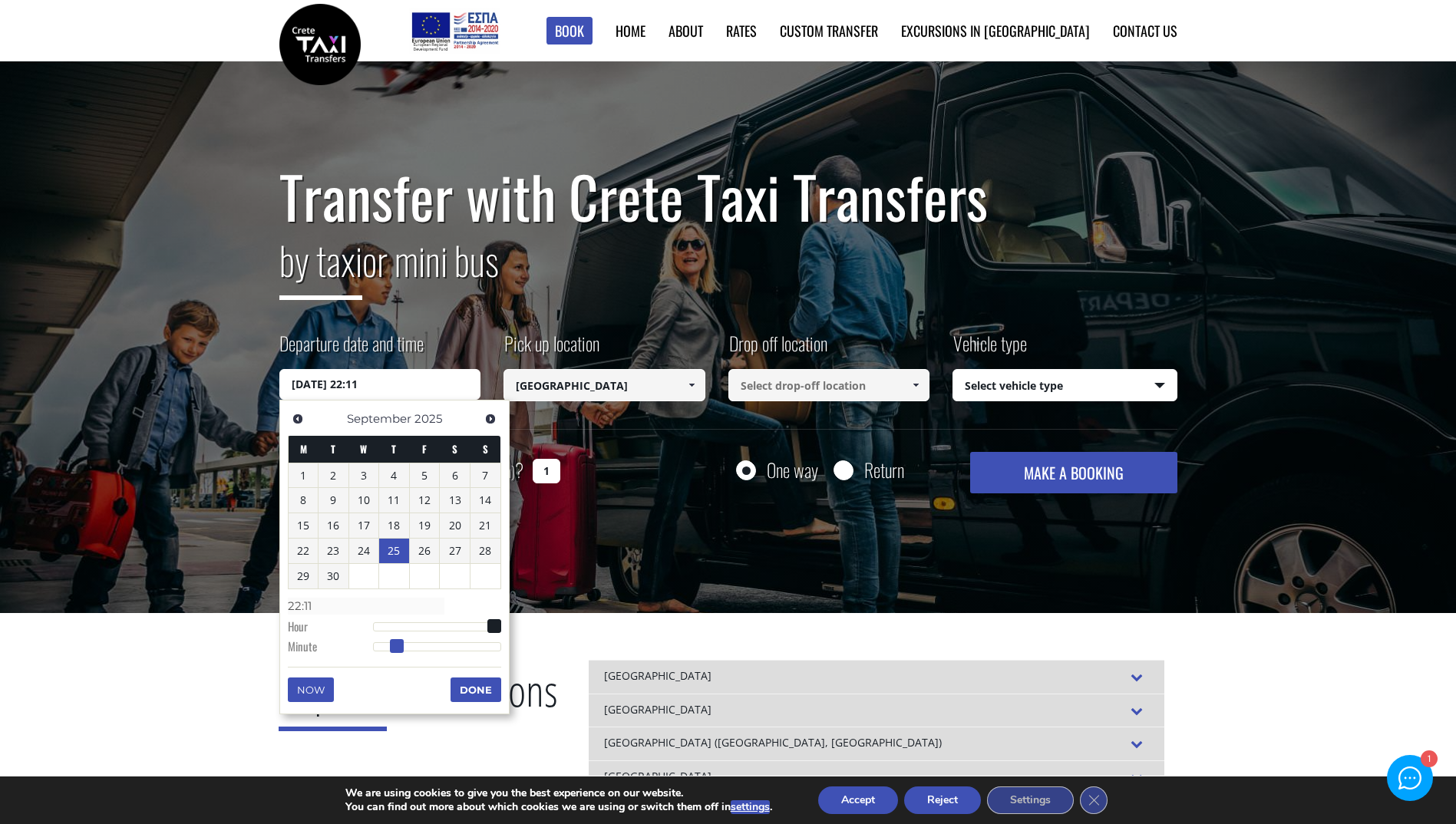
type input "[DATE] 22:10"
type input "22:10"
type input "[DATE] 22:09"
type input "22:09"
drag, startPoint x: 464, startPoint y: 649, endPoint x: 392, endPoint y: 650, distance: 72.0
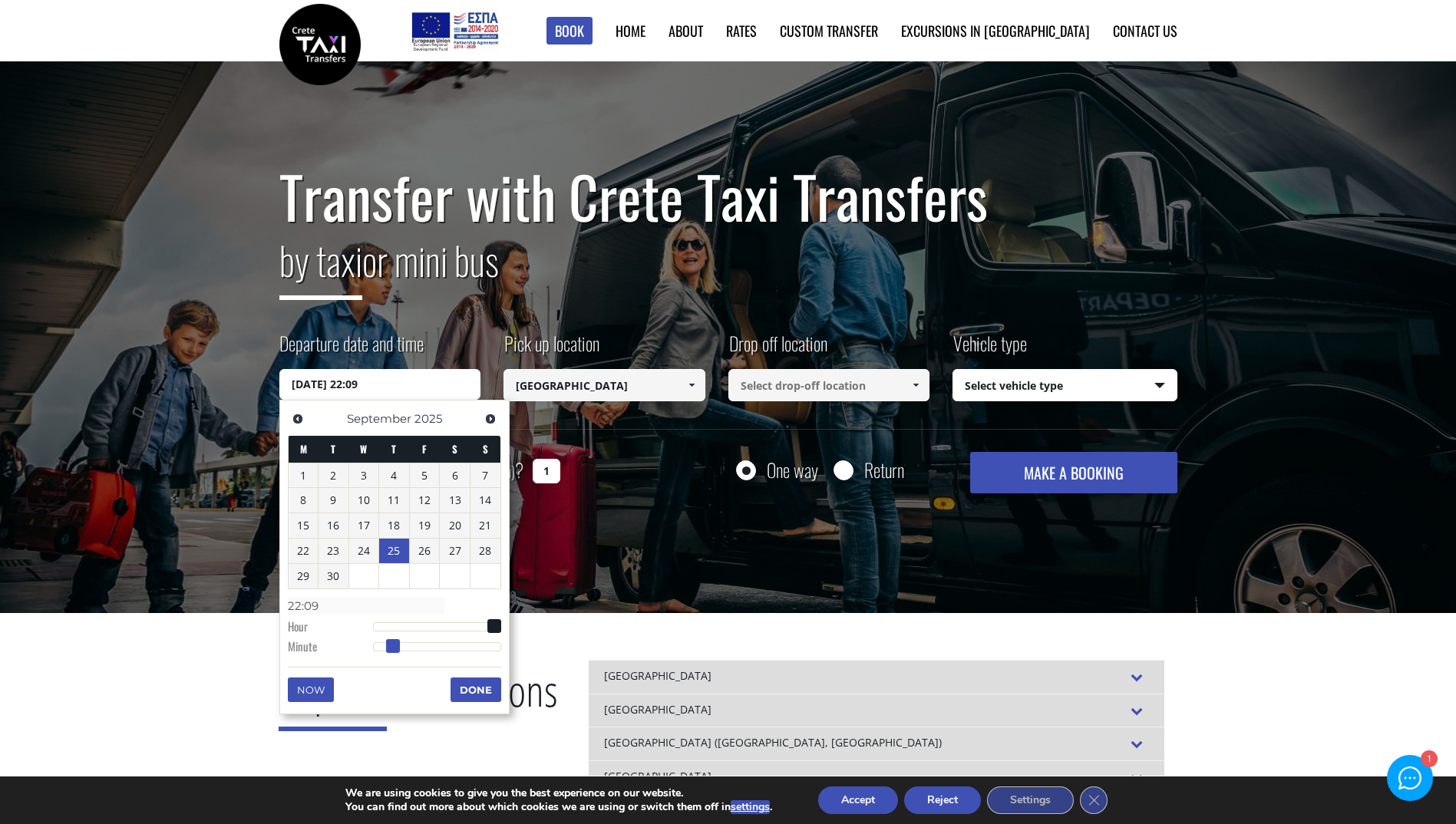
click at [392, 650] on span at bounding box center [393, 646] width 14 height 14
type input "[DATE] 22:10"
type input "22:10"
type input "[DATE] 22:11"
type input "22:11"
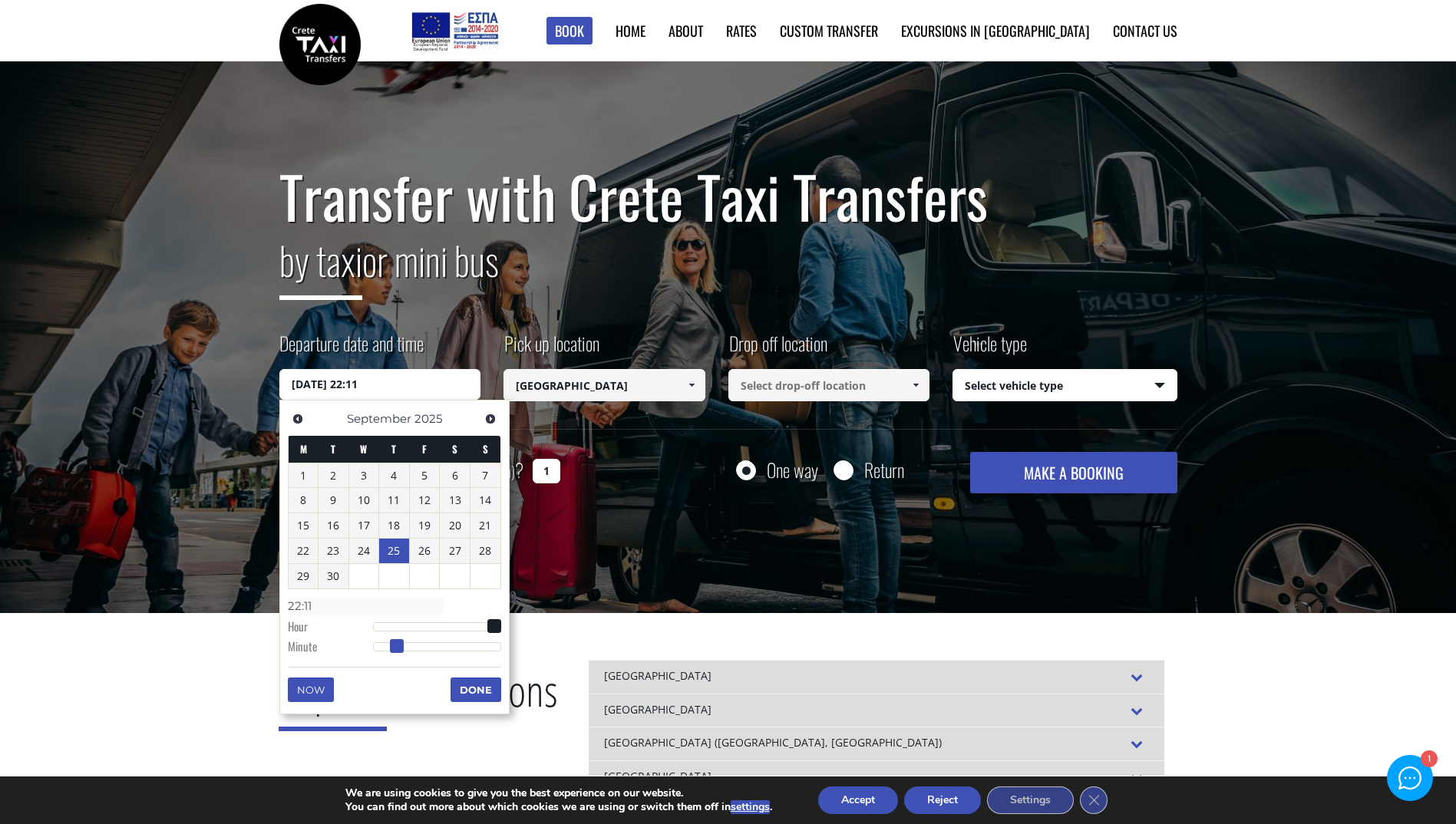
type input "[DATE] 22:10"
type input "22:10"
click at [400, 646] on span at bounding box center [396, 646] width 14 height 14
click at [477, 695] on button "Done" at bounding box center [476, 690] width 51 height 25
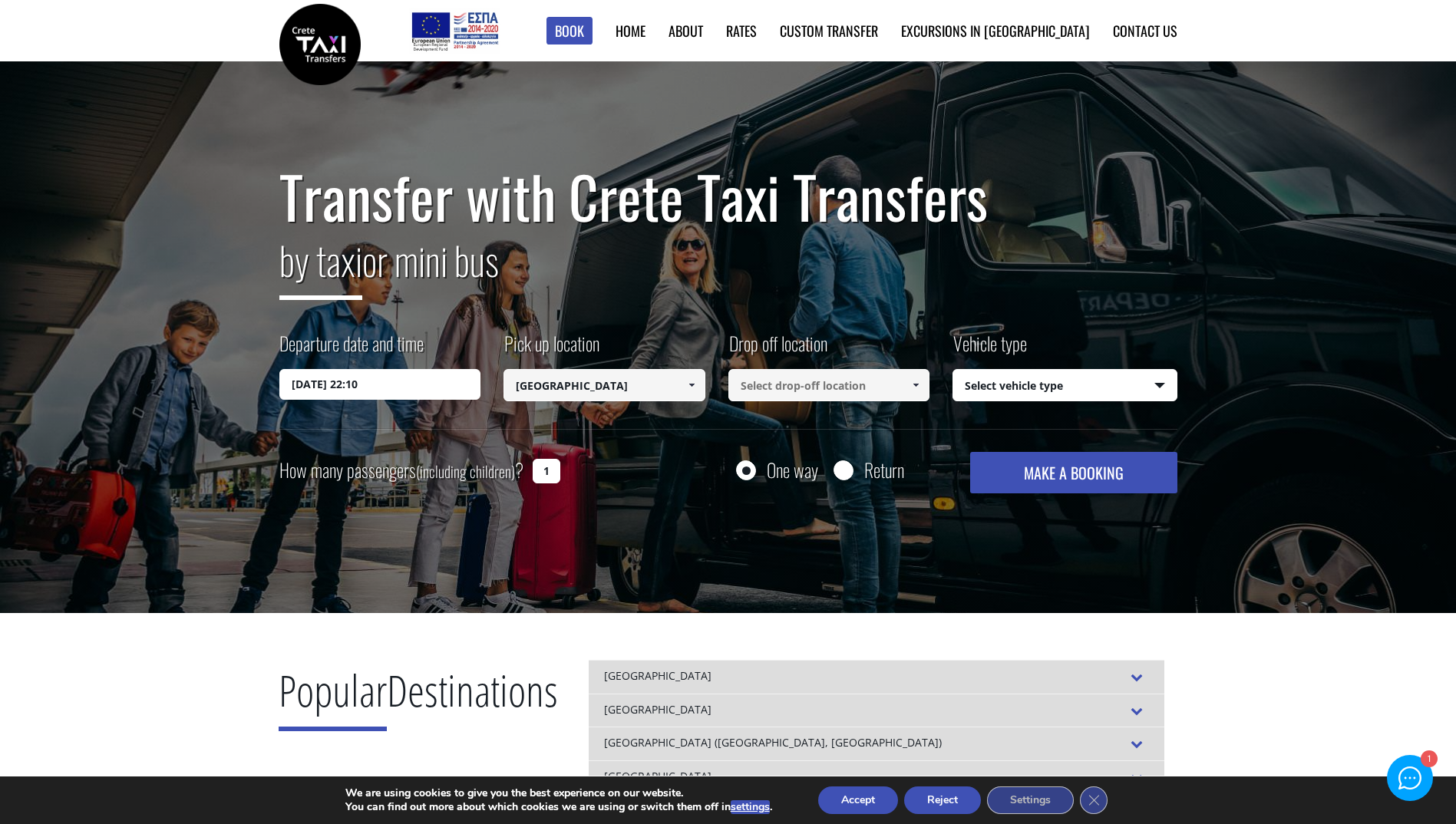
click at [832, 388] on input at bounding box center [829, 385] width 201 height 32
type input "[GEOGRAPHIC_DATA]"
click at [1163, 381] on select "Select vehicle type Taxi (4 passengers) Mercedes E Class Mini Van (7 passengers…" at bounding box center [1065, 386] width 224 height 32
select select "540"
click at [953, 370] on select "Select vehicle type Taxi (4 passengers) Mercedes E Class Mini Van (7 passengers…" at bounding box center [1065, 386] width 224 height 32
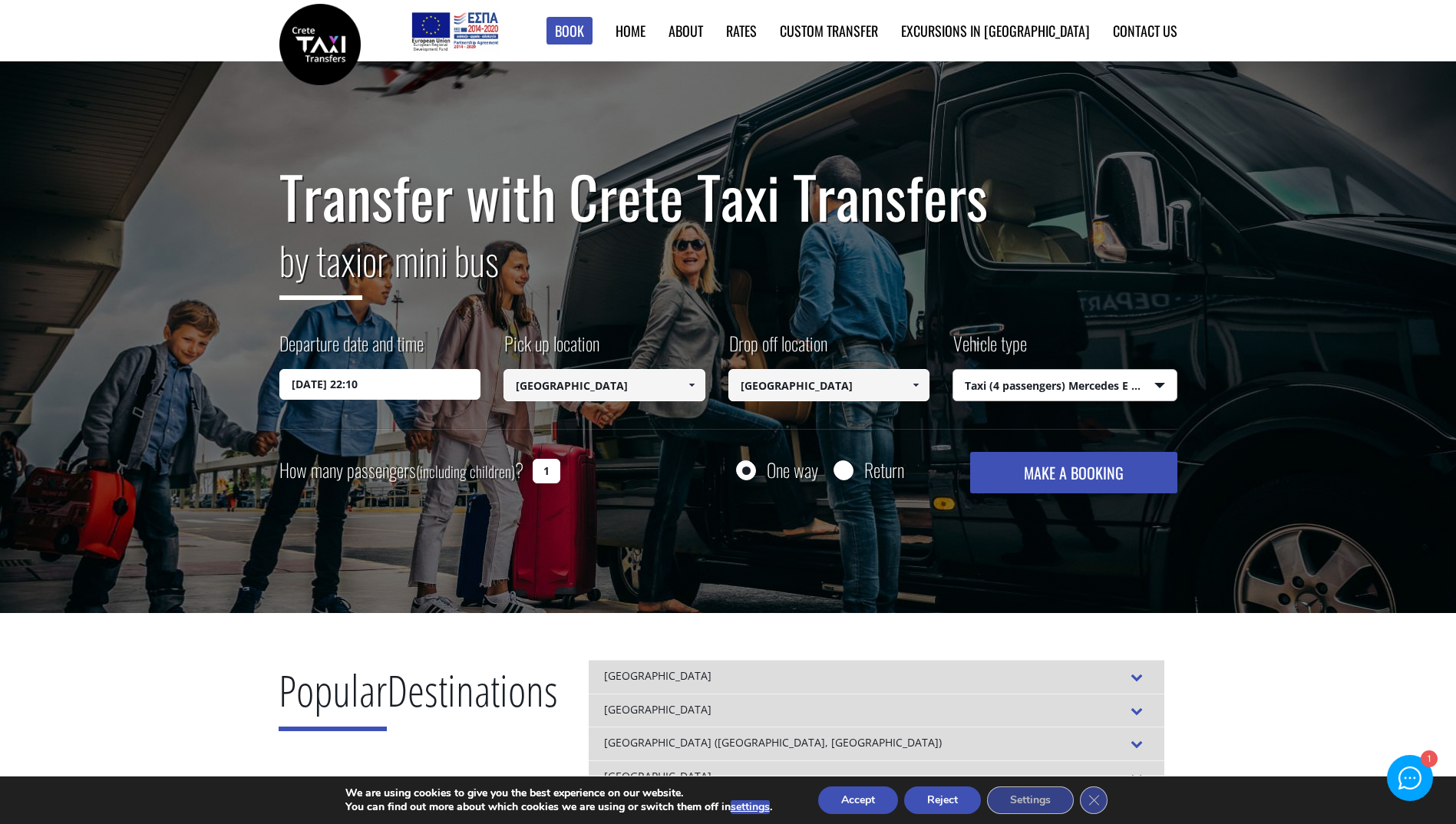
click at [1108, 477] on button "MAKE A BOOKING" at bounding box center [1073, 472] width 207 height 42
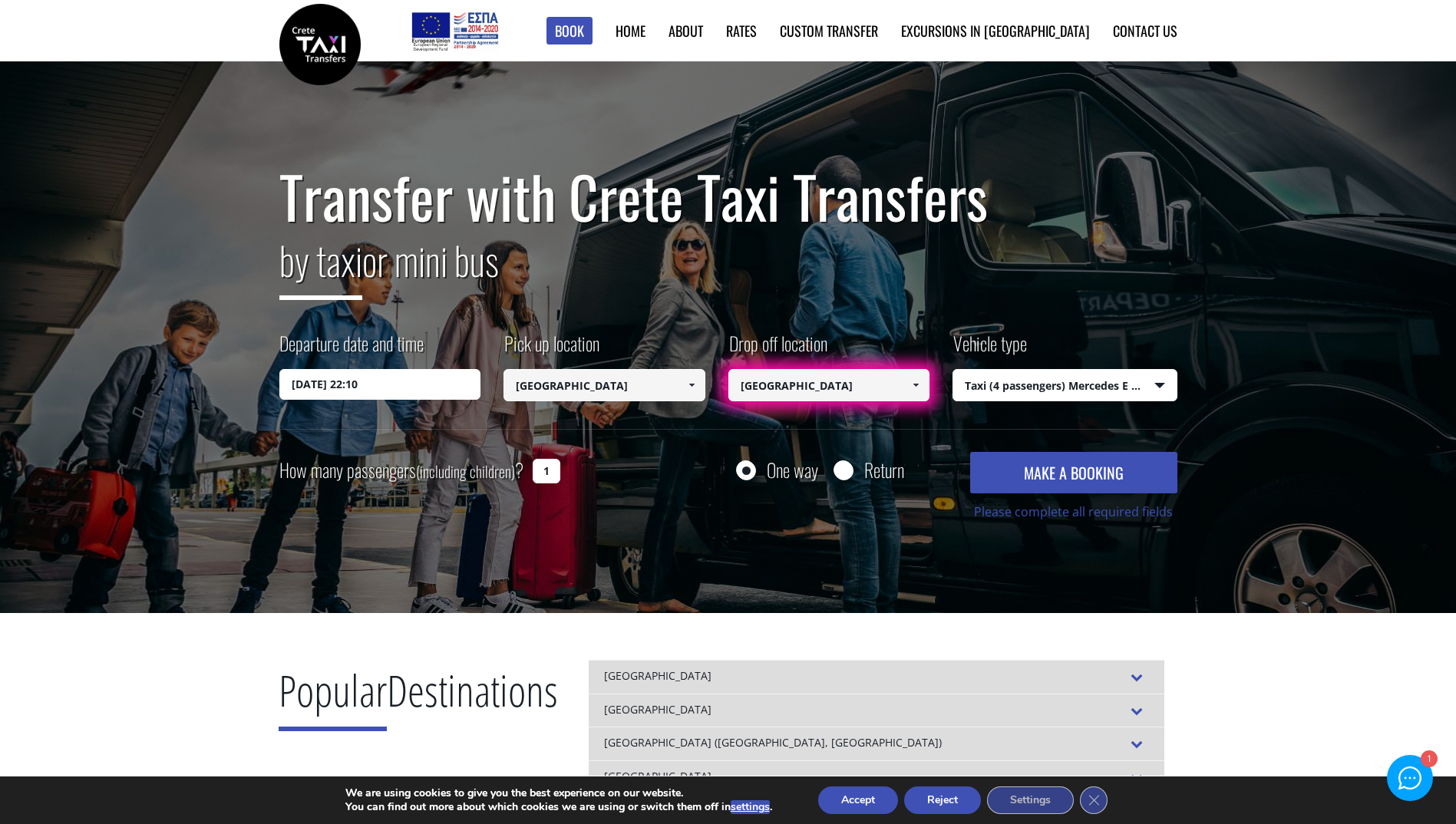
click at [537, 472] on input "1" at bounding box center [546, 471] width 28 height 25
click at [548, 465] on input "1" at bounding box center [546, 471] width 28 height 25
type input "4"
click at [1102, 474] on button "MAKE A BOOKING" at bounding box center [1073, 472] width 207 height 42
click at [914, 383] on span at bounding box center [916, 385] width 12 height 12
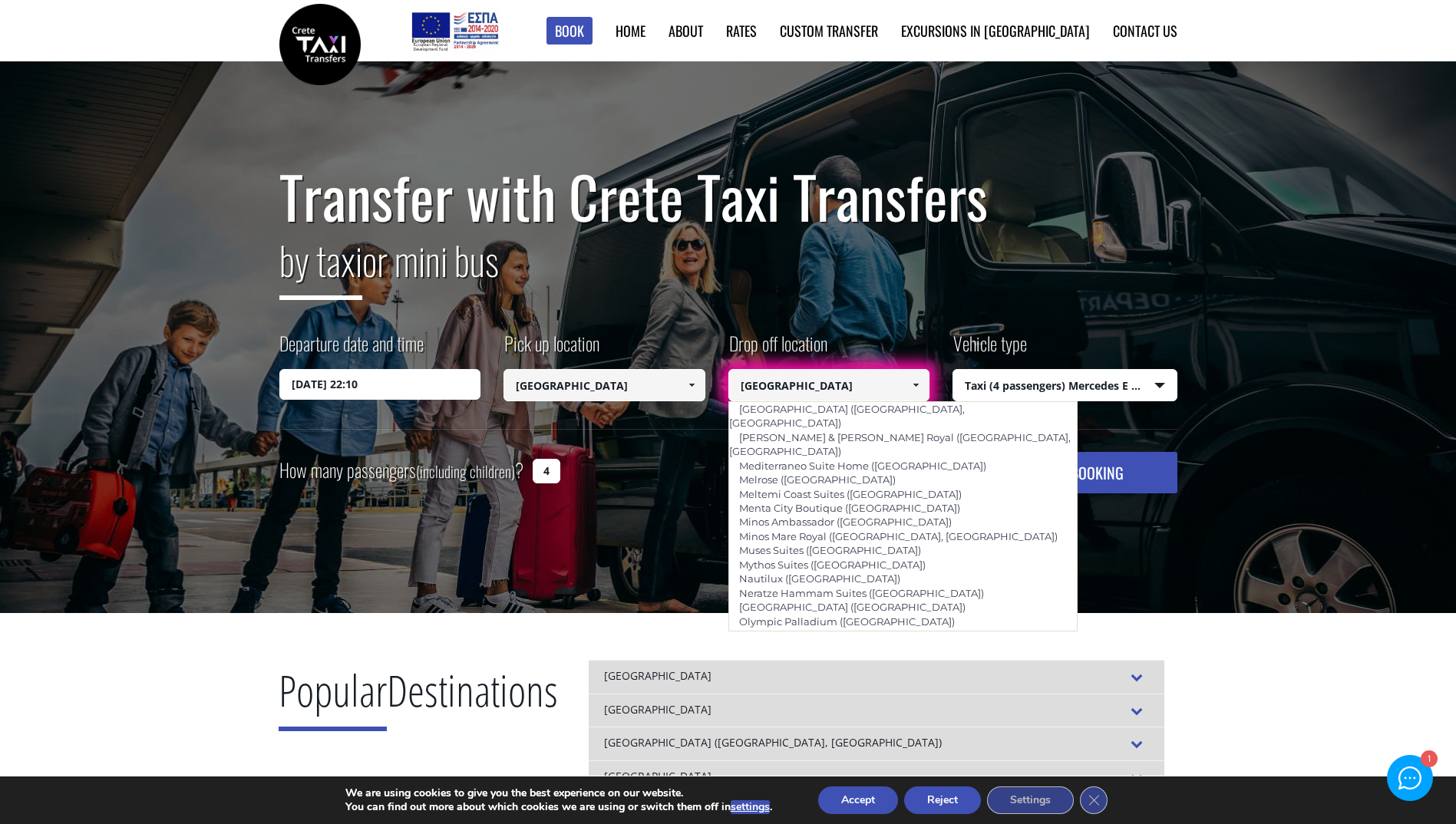
scroll to position [3410, 0]
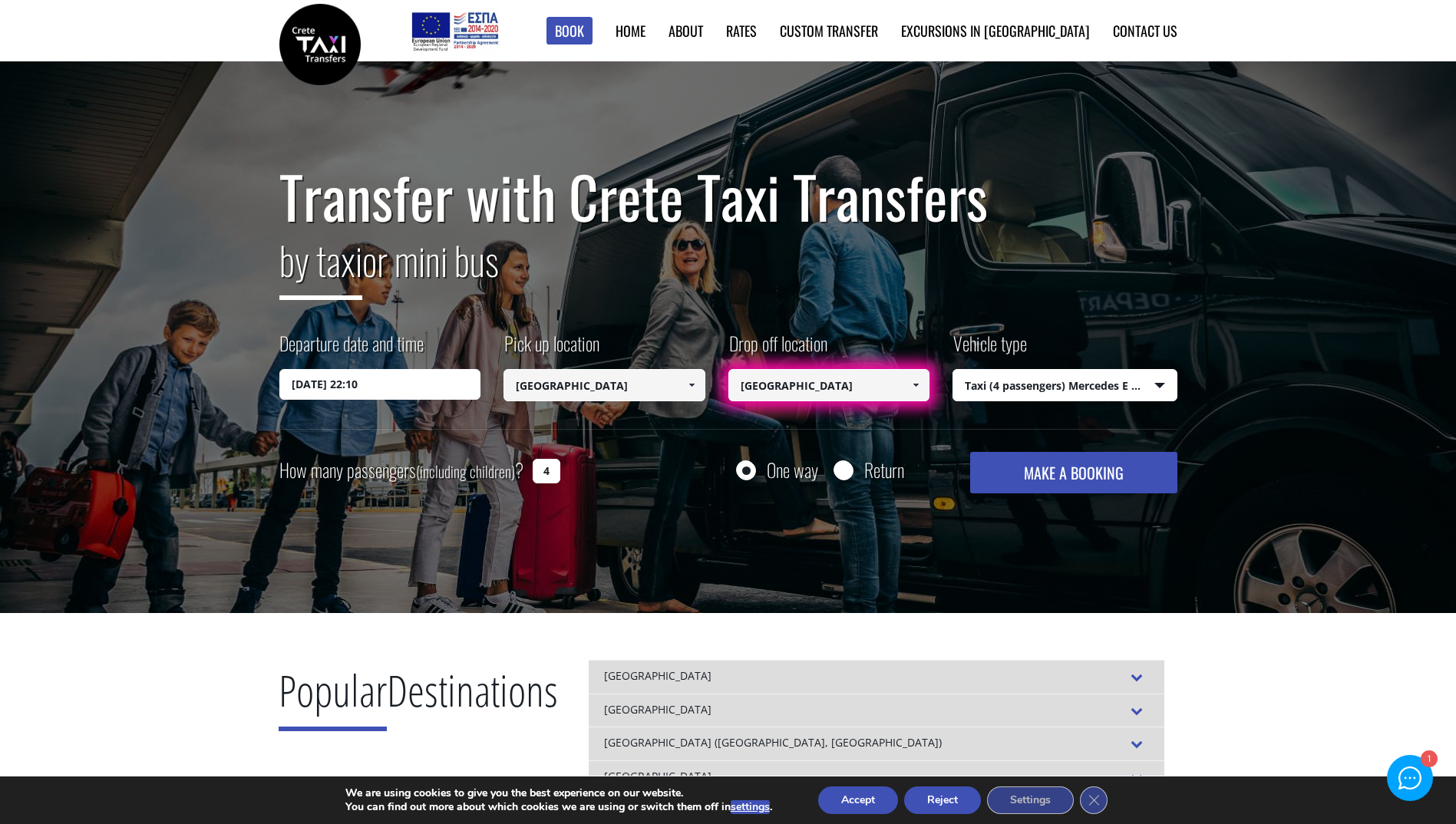
click at [1298, 563] on div "Transfer with Crete Taxi Transfers by taxi or mini bus Departure date and time …" at bounding box center [728, 337] width 1456 height 553
